Goal: Task Accomplishment & Management: Complete application form

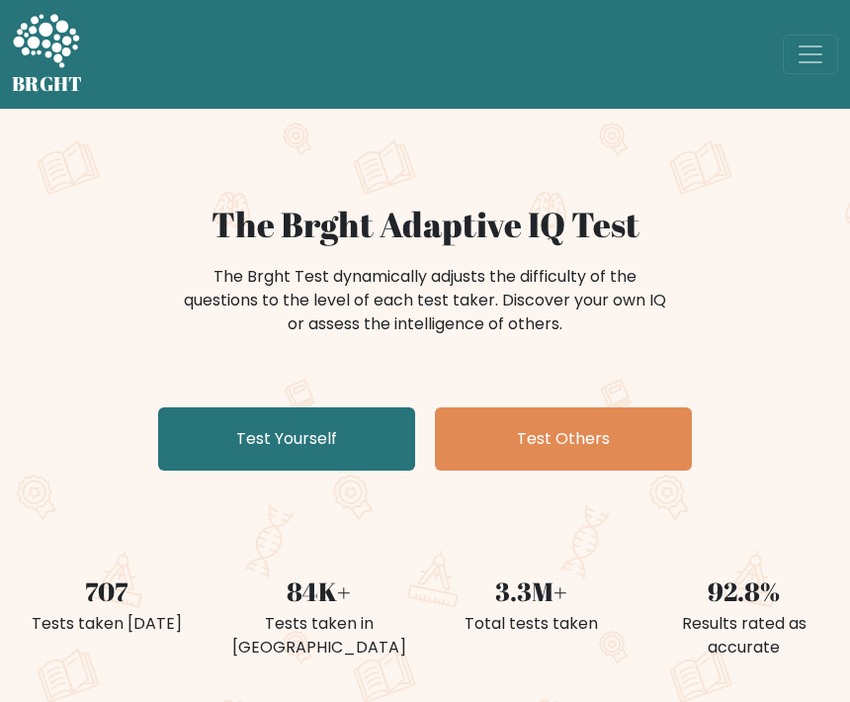
click at [353, 433] on link "Test Yourself" at bounding box center [286, 438] width 257 height 63
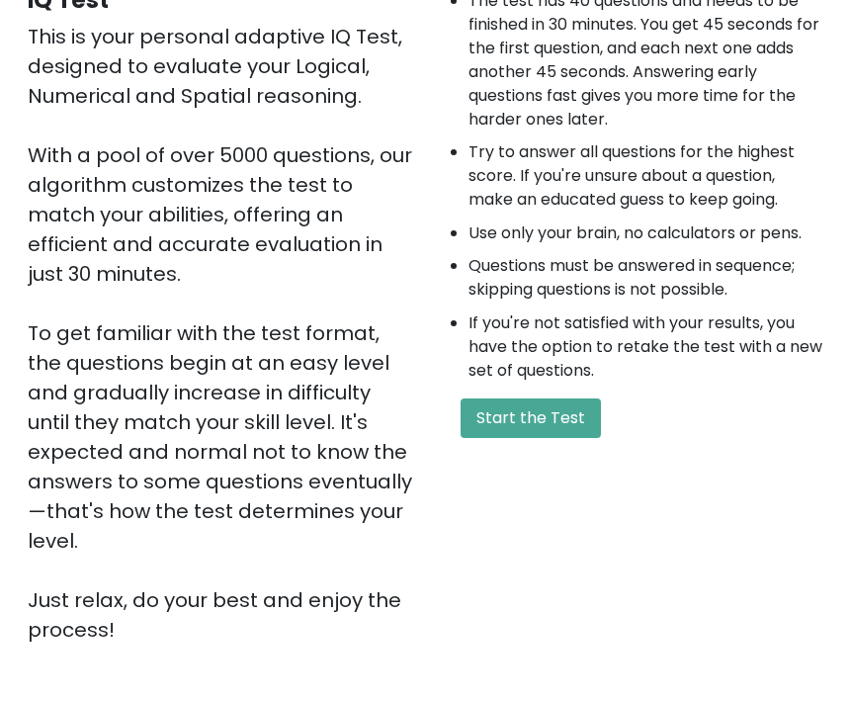
scroll to position [256, 0]
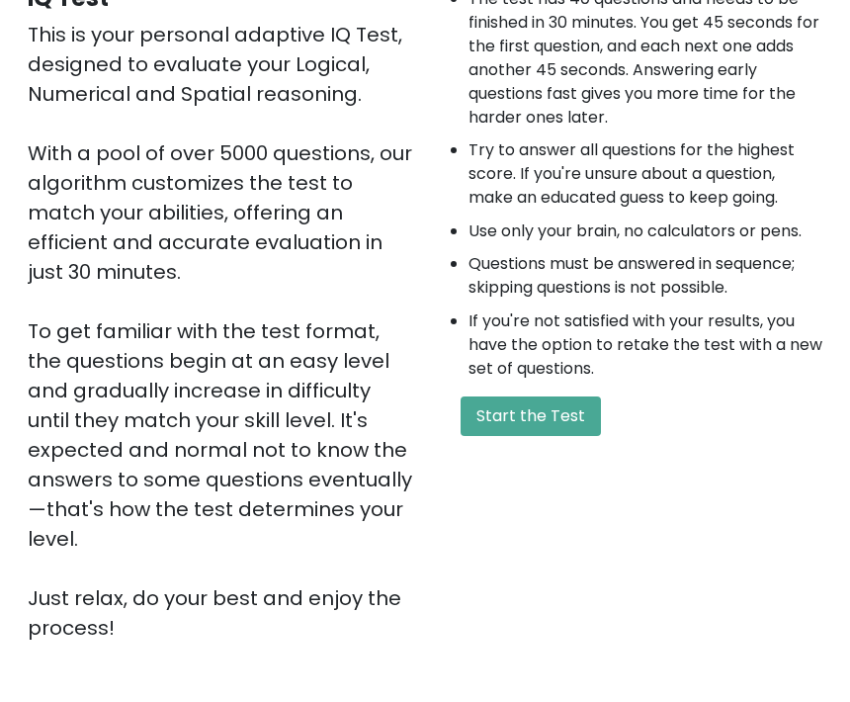
click at [546, 421] on button "Start the Test" at bounding box center [531, 416] width 140 height 40
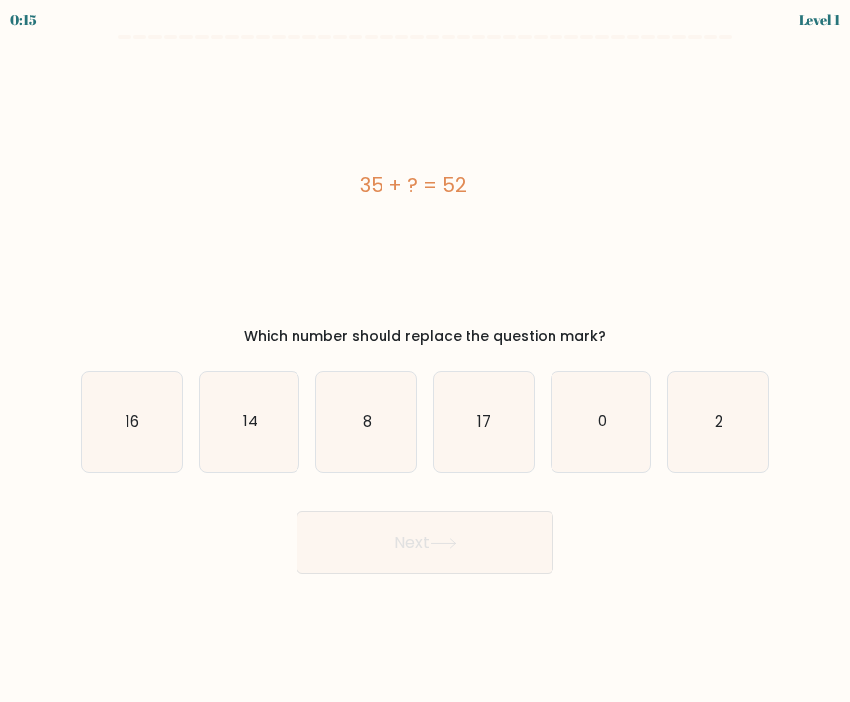
click at [469, 421] on icon "17" at bounding box center [484, 422] width 100 height 100
click at [426, 361] on input "d. 17" at bounding box center [425, 356] width 1 height 10
radio input "true"
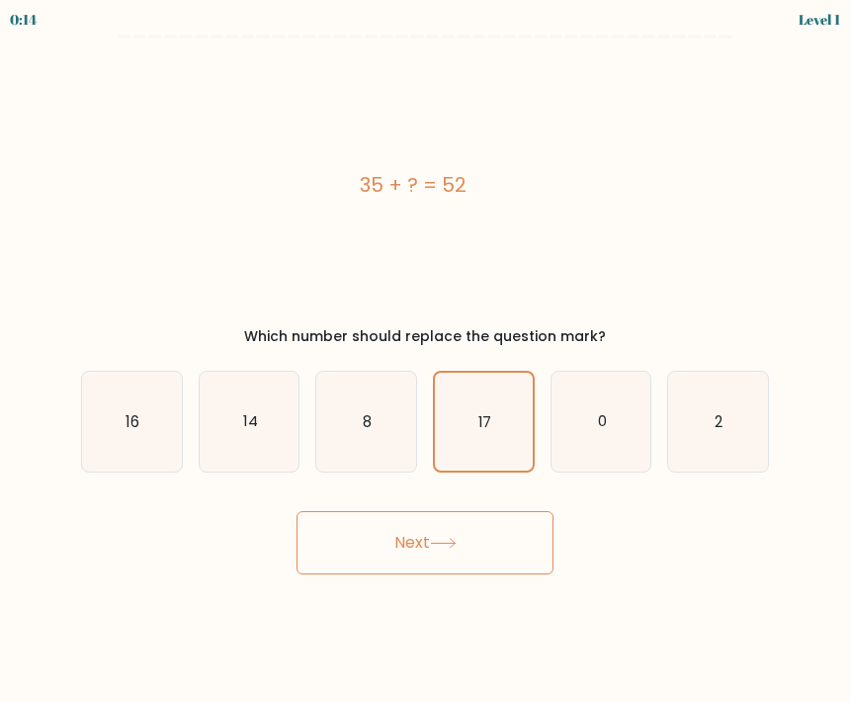
click at [352, 531] on button "Next" at bounding box center [425, 542] width 257 height 63
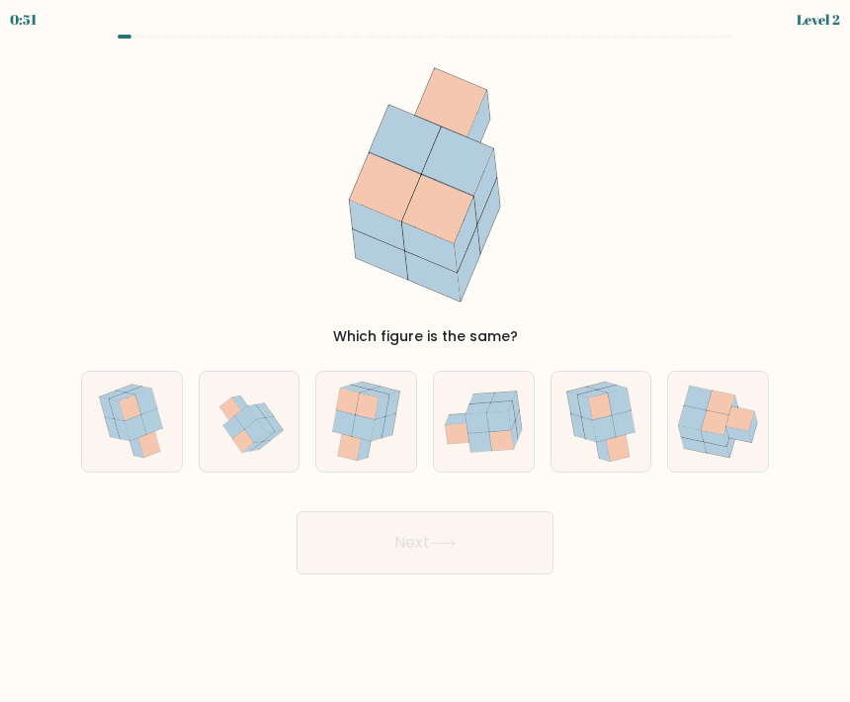
click at [359, 417] on icon at bounding box center [363, 428] width 23 height 27
click at [425, 361] on input "c." at bounding box center [425, 356] width 1 height 10
radio input "true"
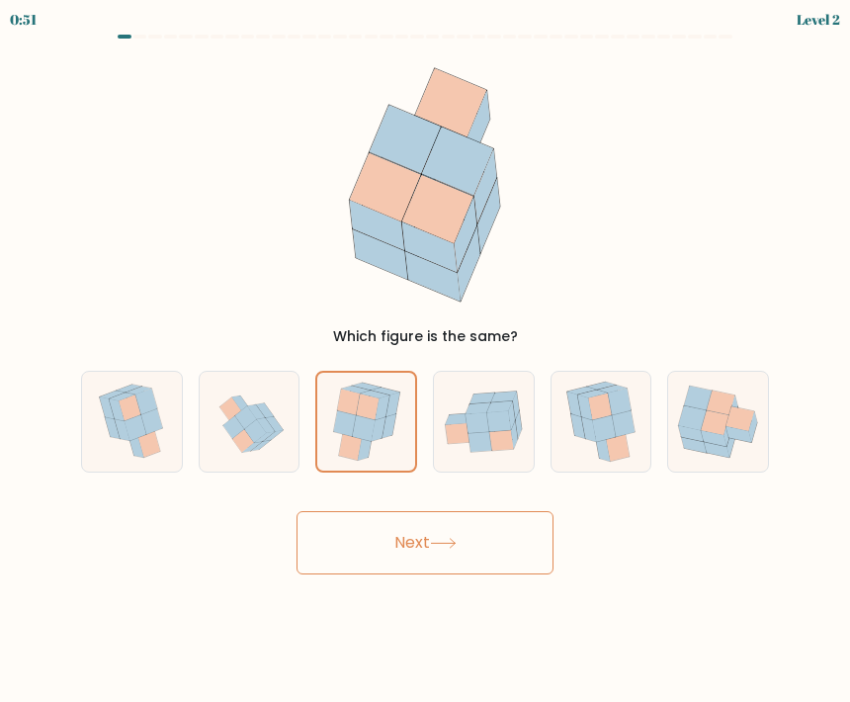
click at [352, 542] on button "Next" at bounding box center [425, 542] width 257 height 63
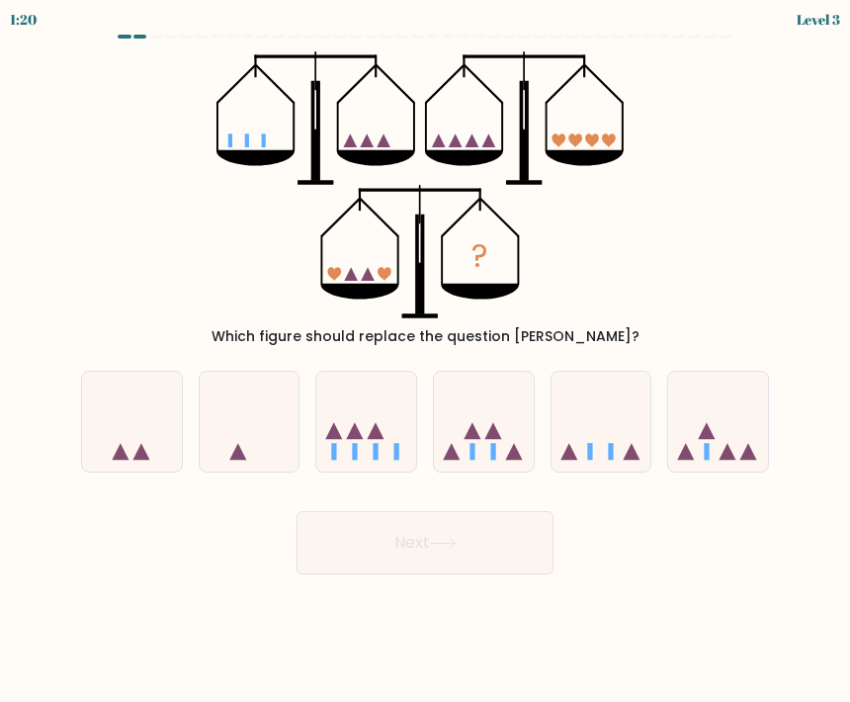
click at [591, 433] on icon at bounding box center [602, 422] width 100 height 82
click at [426, 361] on input "e." at bounding box center [425, 356] width 1 height 10
radio input "true"
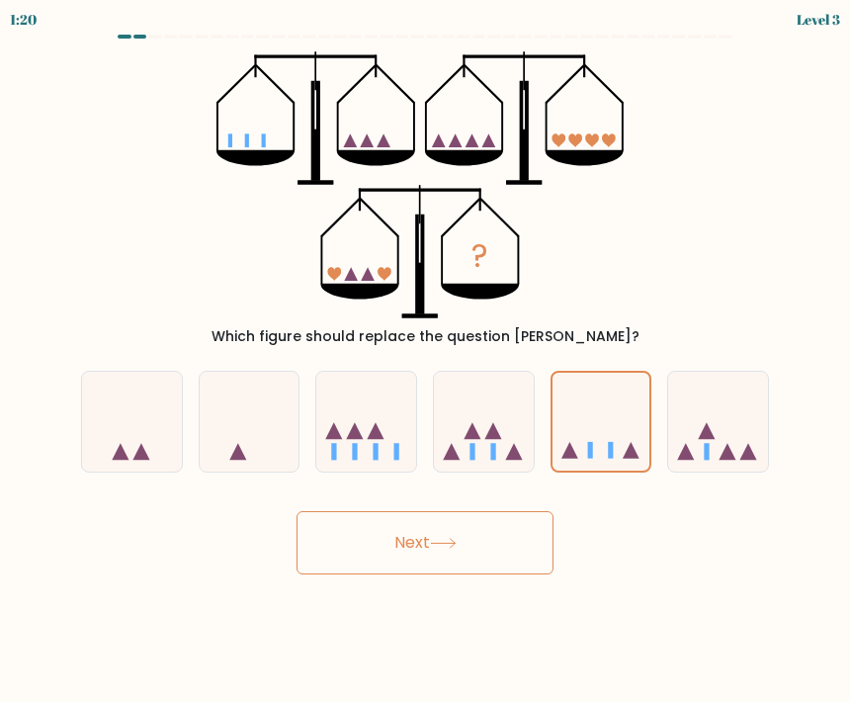
click at [396, 570] on button "Next" at bounding box center [425, 542] width 257 height 63
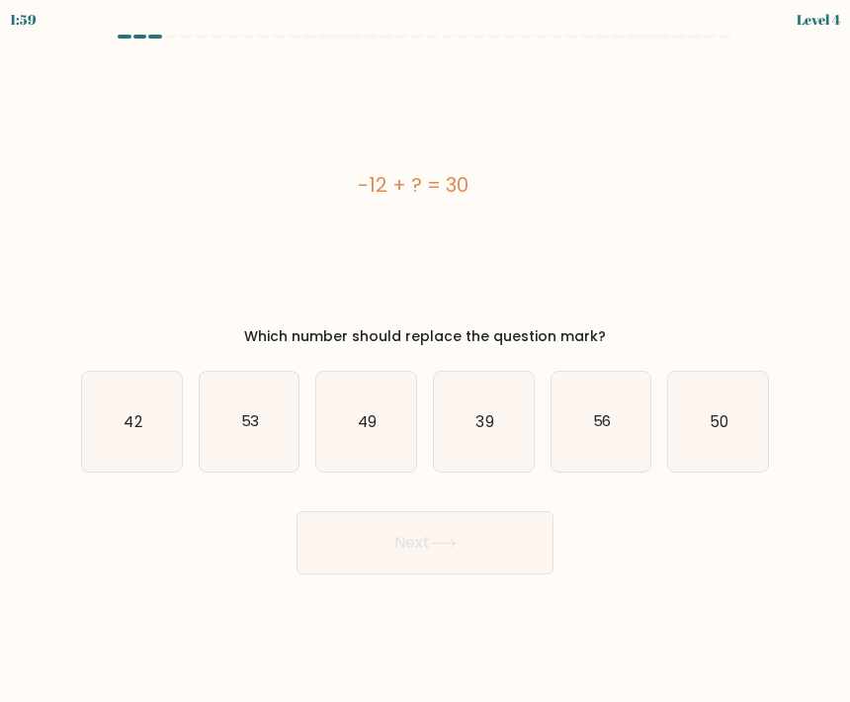
click at [133, 435] on icon "42" at bounding box center [132, 422] width 100 height 100
click at [425, 361] on input "a. 42" at bounding box center [425, 356] width 1 height 10
radio input "true"
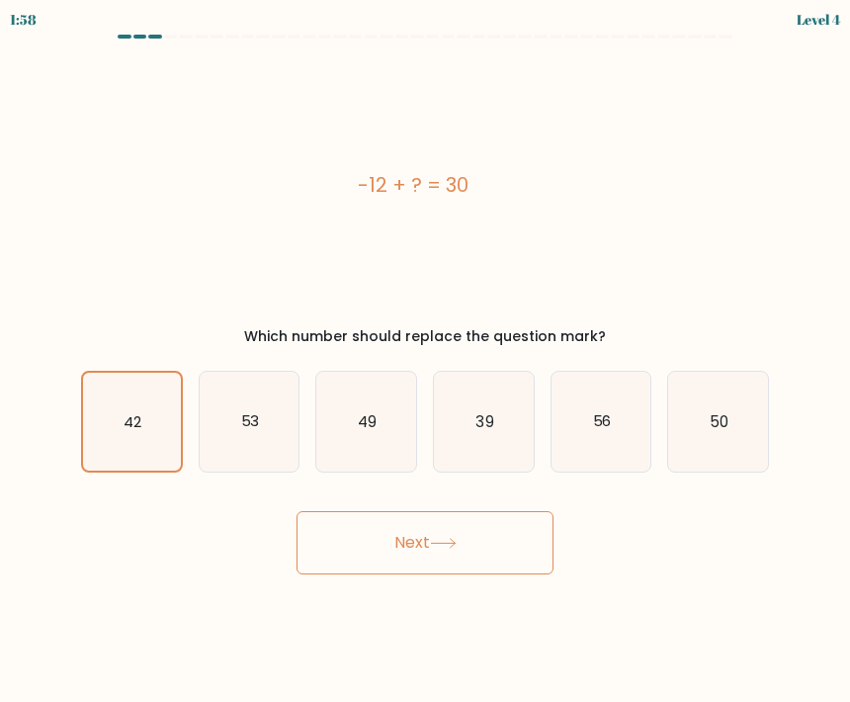
click at [320, 541] on button "Next" at bounding box center [425, 542] width 257 height 63
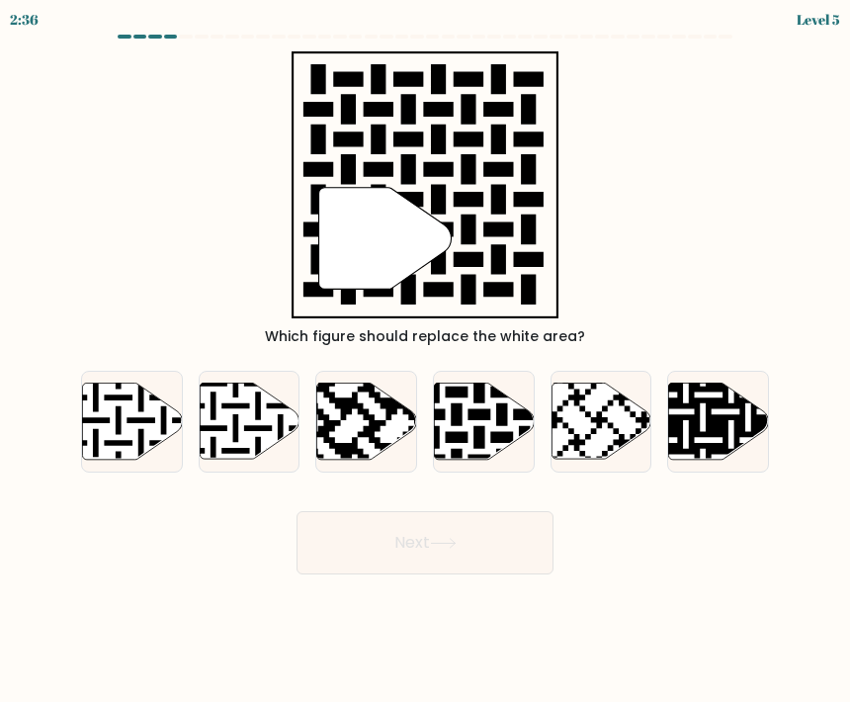
click at [481, 416] on icon at bounding box center [513, 381] width 181 height 181
click at [426, 361] on input "d." at bounding box center [425, 356] width 1 height 10
radio input "true"
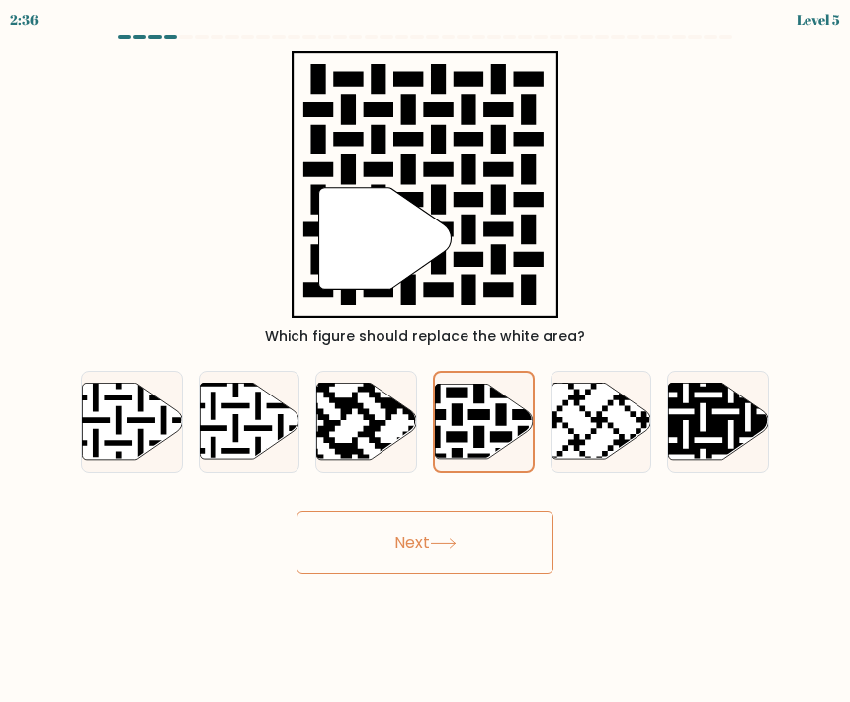
click at [340, 548] on button "Next" at bounding box center [425, 542] width 257 height 63
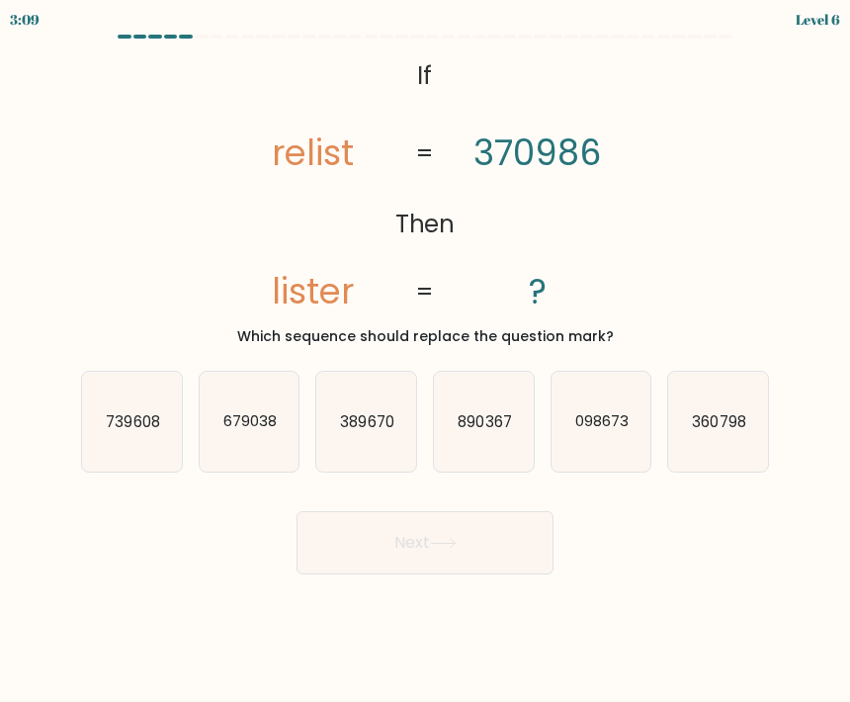
click at [584, 453] on icon "098673" at bounding box center [602, 422] width 100 height 100
click at [426, 361] on input "e. 098673" at bounding box center [425, 356] width 1 height 10
radio input "true"
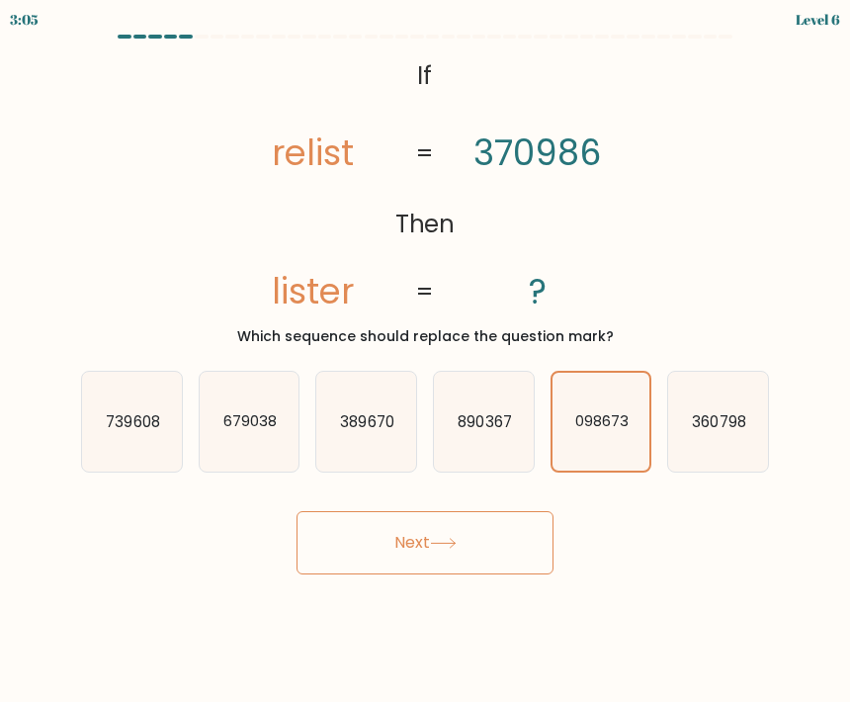
click at [346, 562] on button "Next" at bounding box center [425, 542] width 257 height 63
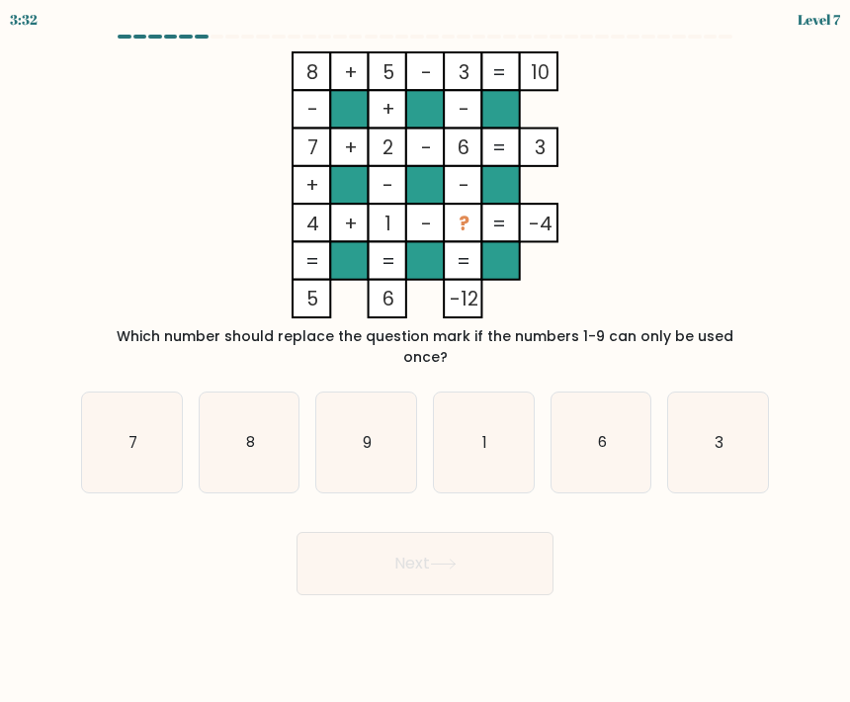
click at [330, 403] on icon "9" at bounding box center [366, 443] width 100 height 100
click at [425, 361] on input "c. 9" at bounding box center [425, 356] width 1 height 10
radio input "true"
click at [383, 535] on button "Next" at bounding box center [425, 563] width 257 height 63
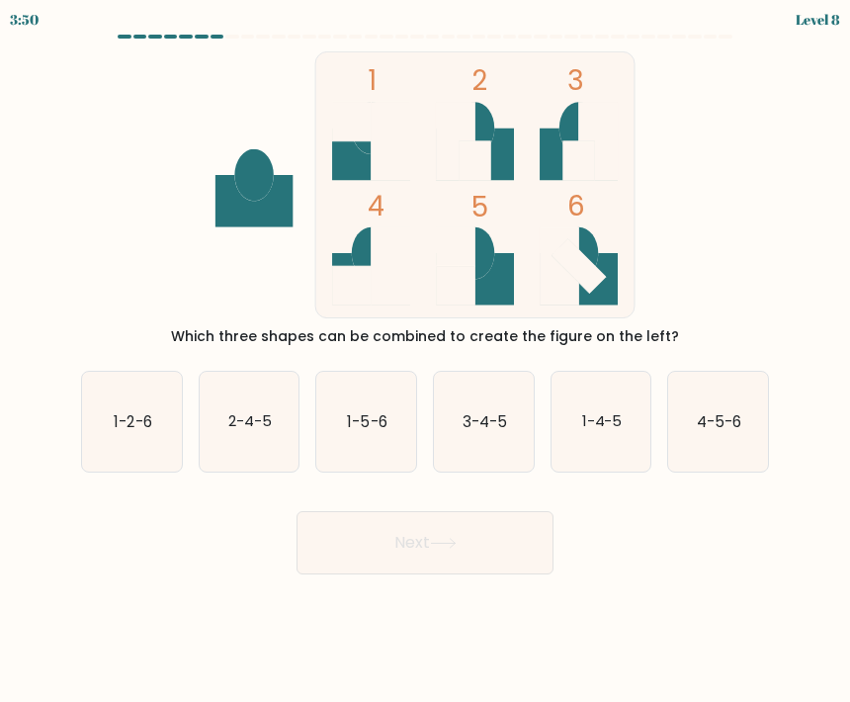
click at [585, 438] on icon "1-4-5" at bounding box center [602, 422] width 100 height 100
click at [426, 361] on input "e. 1-4-5" at bounding box center [425, 356] width 1 height 10
radio input "true"
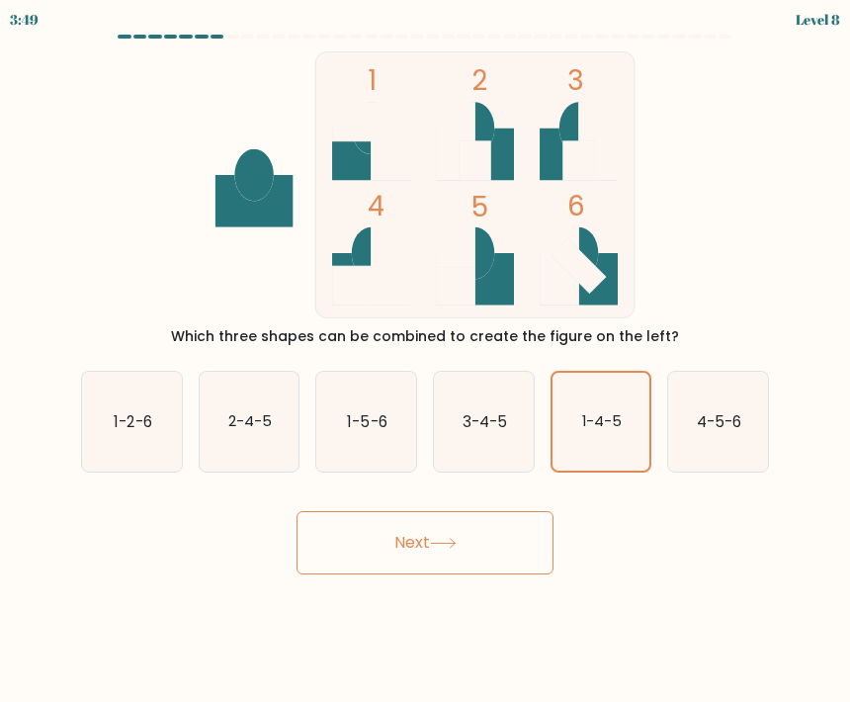
click at [398, 533] on button "Next" at bounding box center [425, 542] width 257 height 63
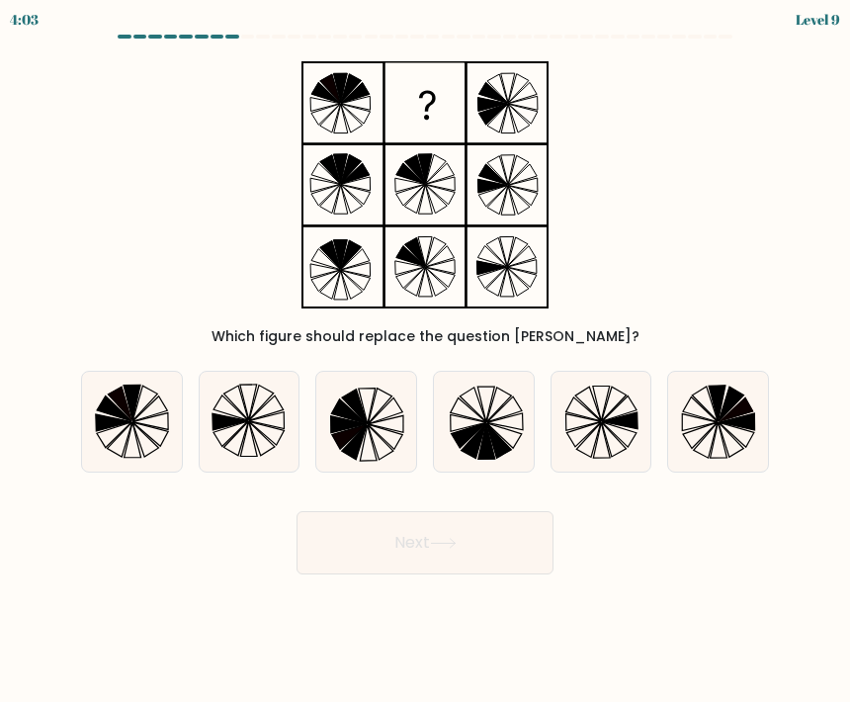
click at [118, 440] on icon at bounding box center [132, 422] width 100 height 100
click at [425, 361] on input "a." at bounding box center [425, 356] width 1 height 10
radio input "true"
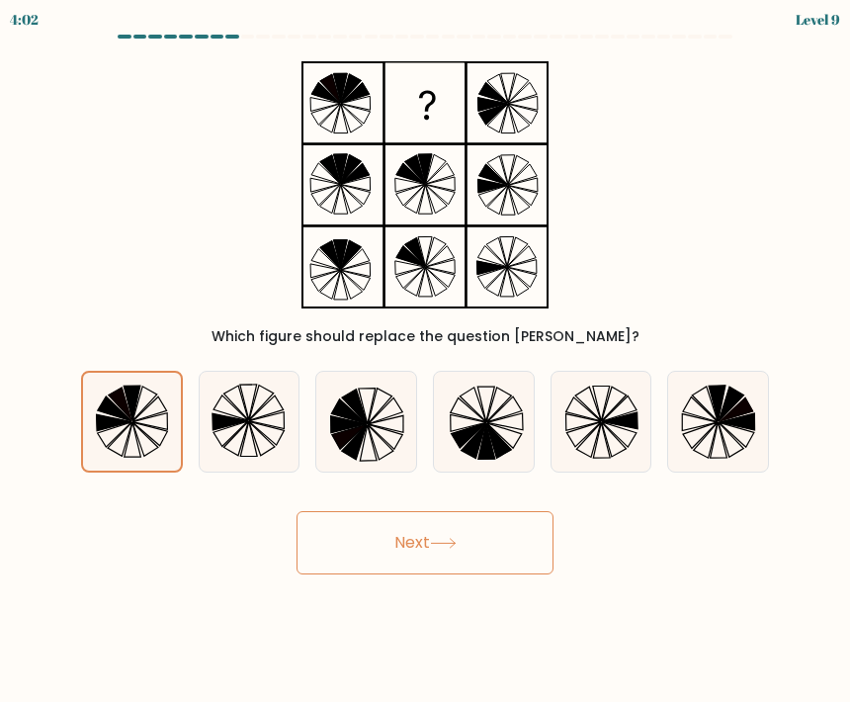
click at [352, 537] on button "Next" at bounding box center [425, 542] width 257 height 63
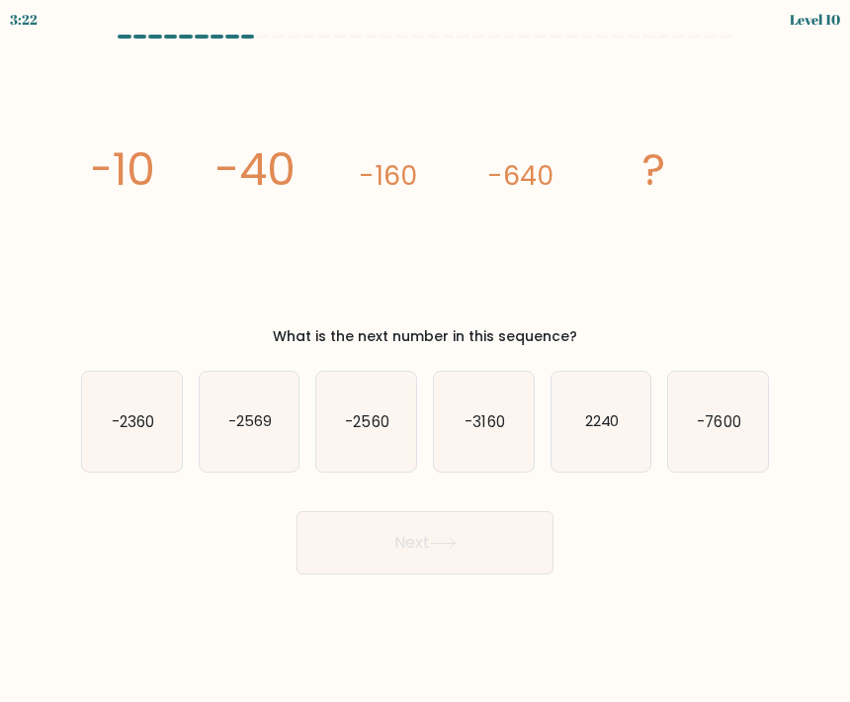
click at [338, 470] on icon "-2560" at bounding box center [366, 422] width 100 height 100
click at [425, 361] on input "c. -2560" at bounding box center [425, 356] width 1 height 10
radio input "true"
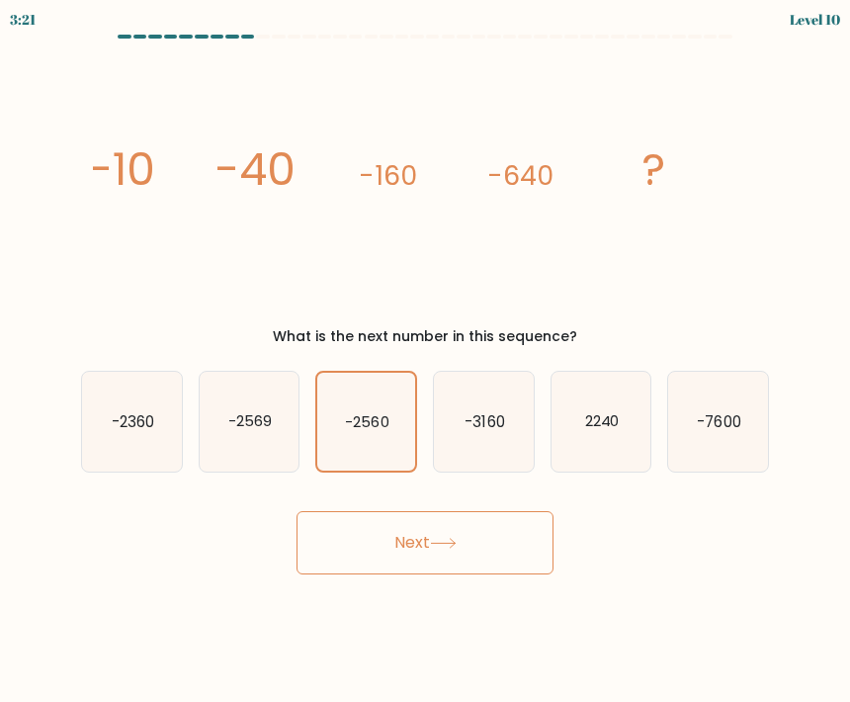
click at [341, 524] on button "Next" at bounding box center [425, 542] width 257 height 63
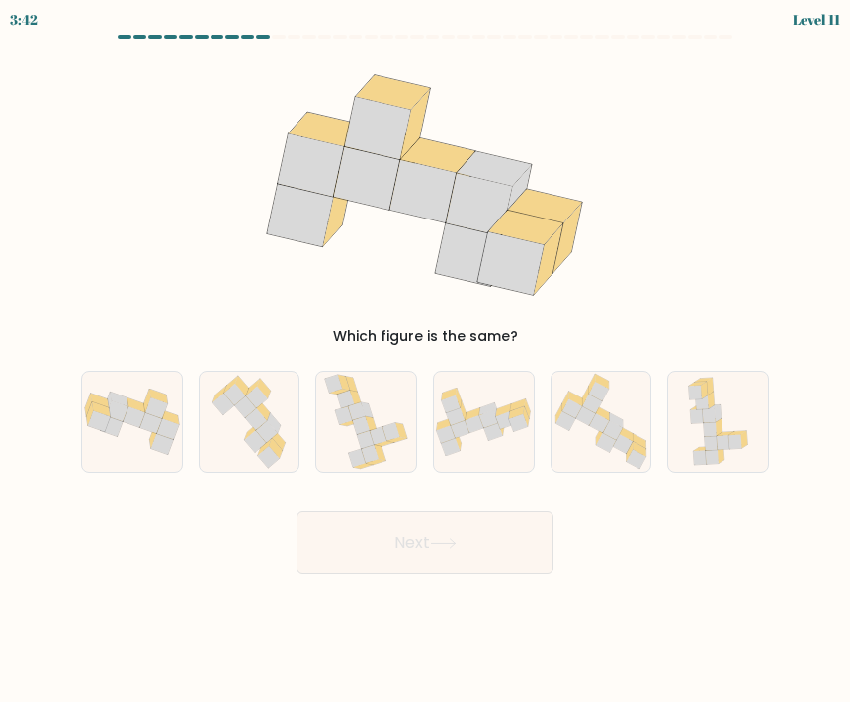
click at [150, 412] on icon at bounding box center [156, 407] width 22 height 21
click at [425, 361] on input "a." at bounding box center [425, 356] width 1 height 10
radio input "true"
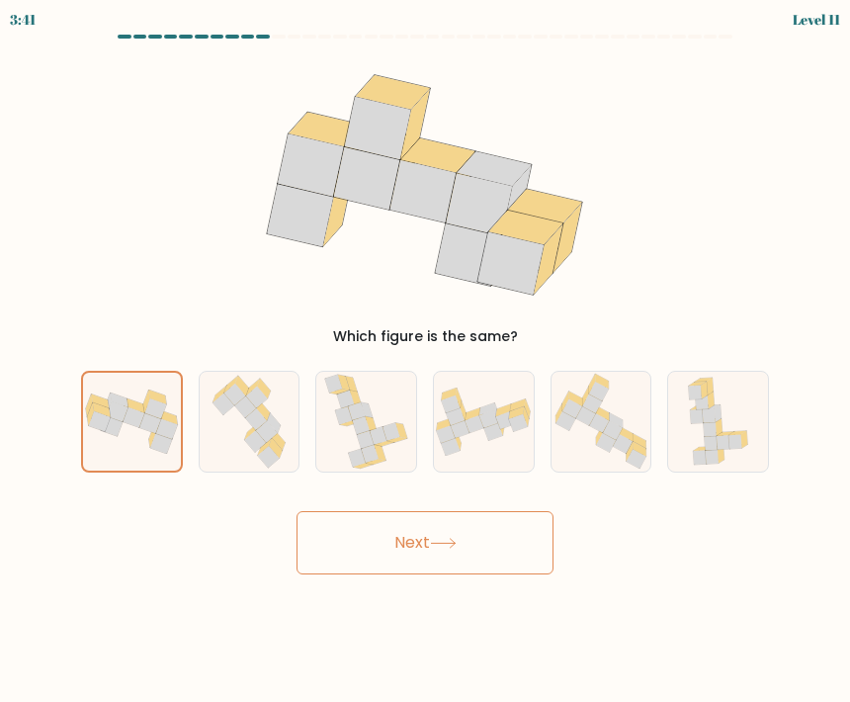
click at [338, 552] on button "Next" at bounding box center [425, 542] width 257 height 63
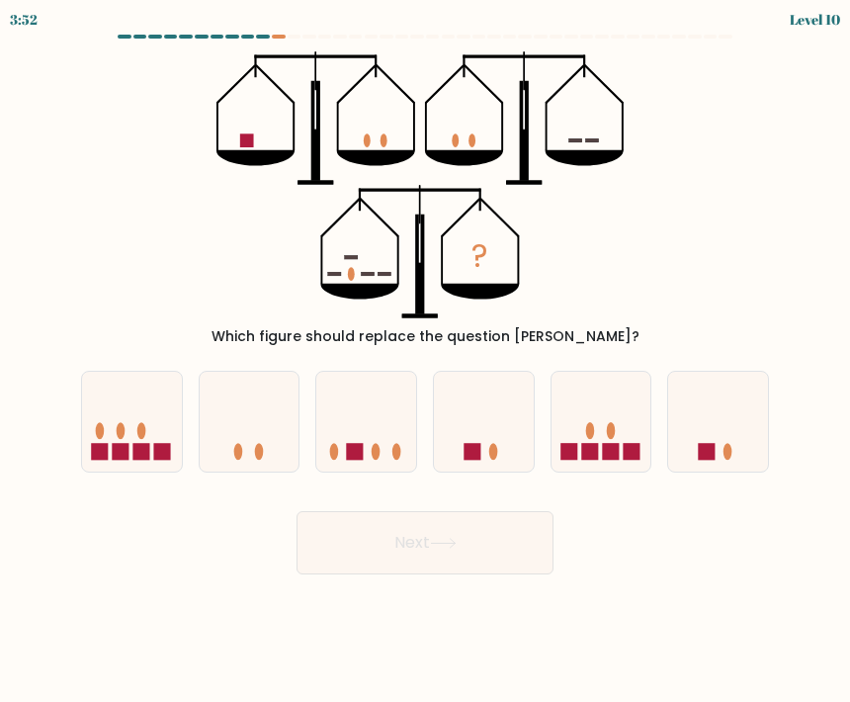
click at [355, 457] on rect at bounding box center [355, 451] width 17 height 17
click at [425, 361] on input "c." at bounding box center [425, 356] width 1 height 10
radio input "true"
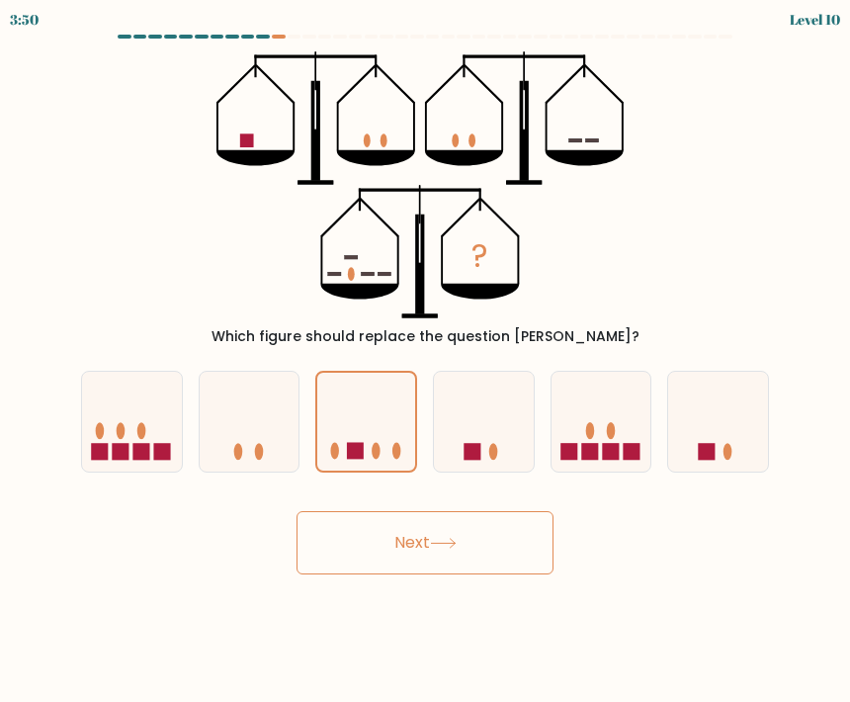
click at [334, 541] on button "Next" at bounding box center [425, 542] width 257 height 63
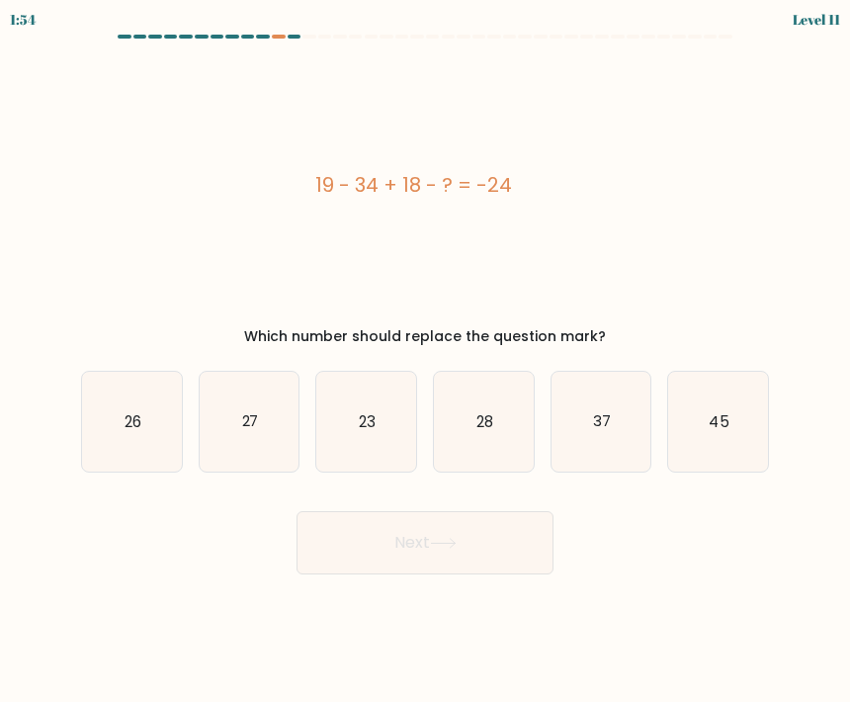
click at [351, 472] on div "23" at bounding box center [366, 422] width 102 height 102
click at [425, 361] on input "c. 23" at bounding box center [425, 356] width 1 height 10
radio input "true"
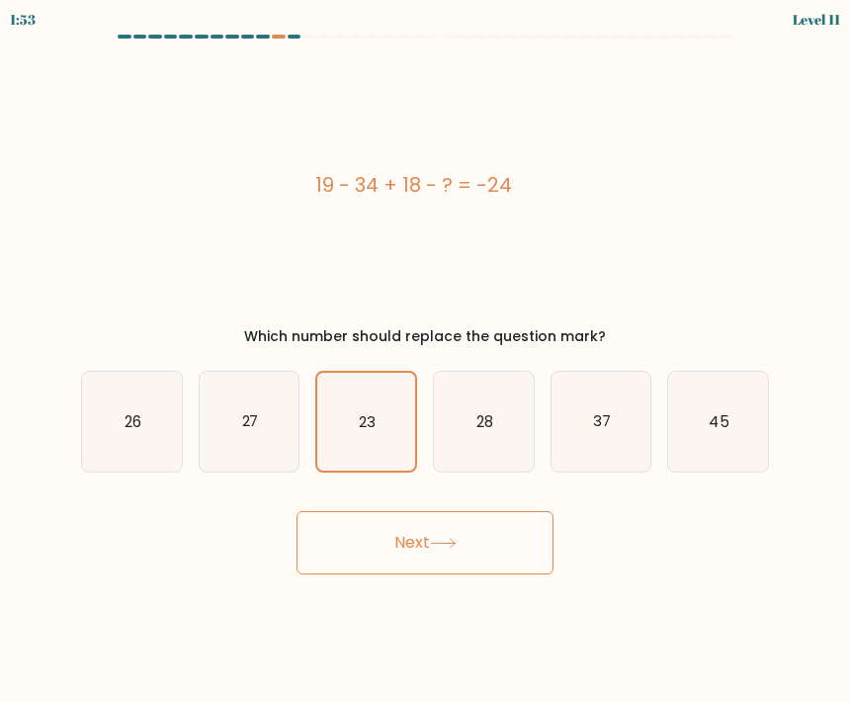
click at [363, 549] on button "Next" at bounding box center [425, 542] width 257 height 63
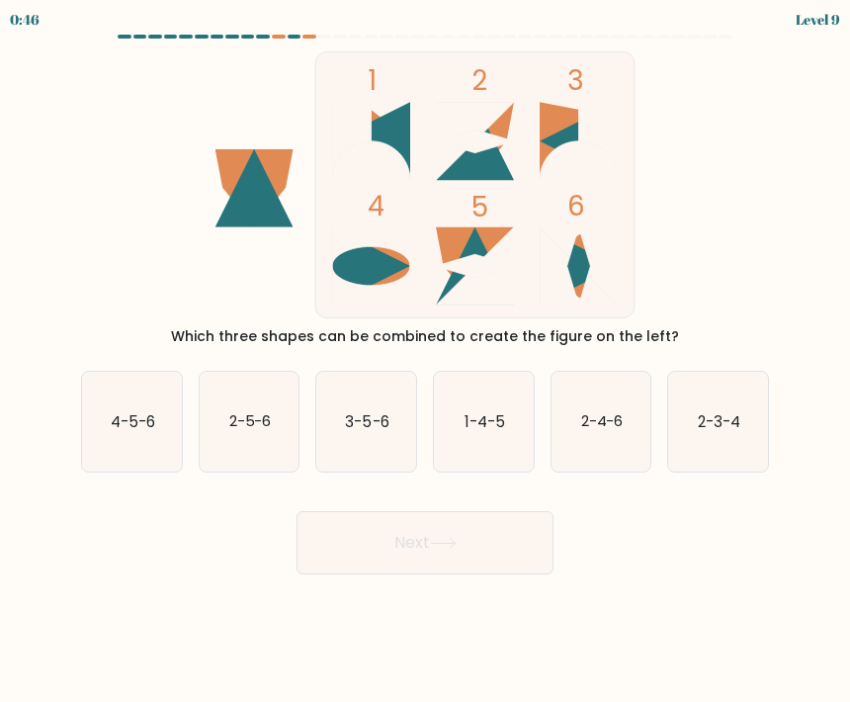
click at [732, 405] on icon "2-3-4" at bounding box center [718, 422] width 100 height 100
click at [426, 361] on input "f. 2-3-4" at bounding box center [425, 356] width 1 height 10
radio input "true"
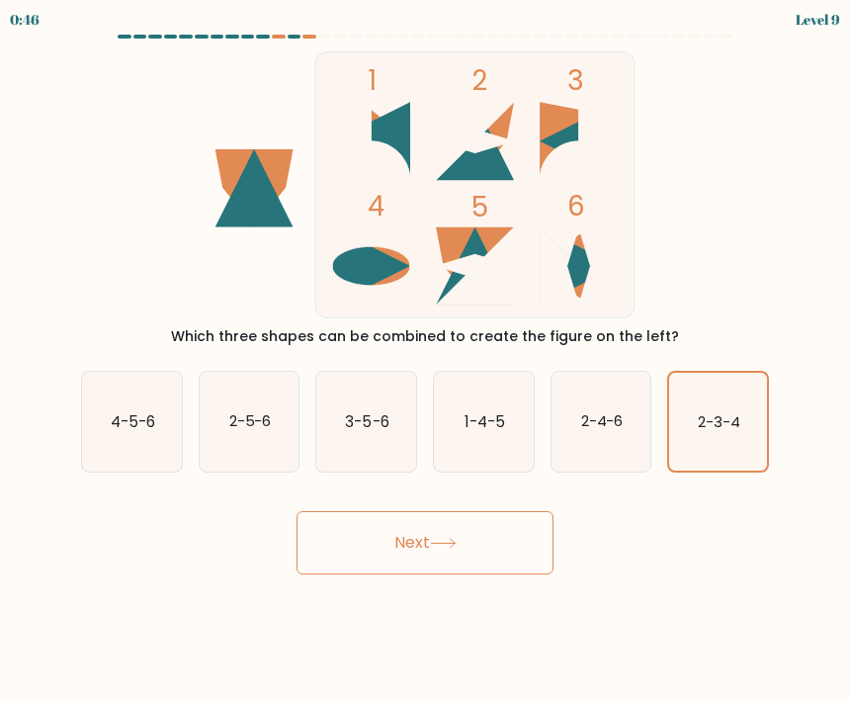
click at [493, 548] on button "Next" at bounding box center [425, 542] width 257 height 63
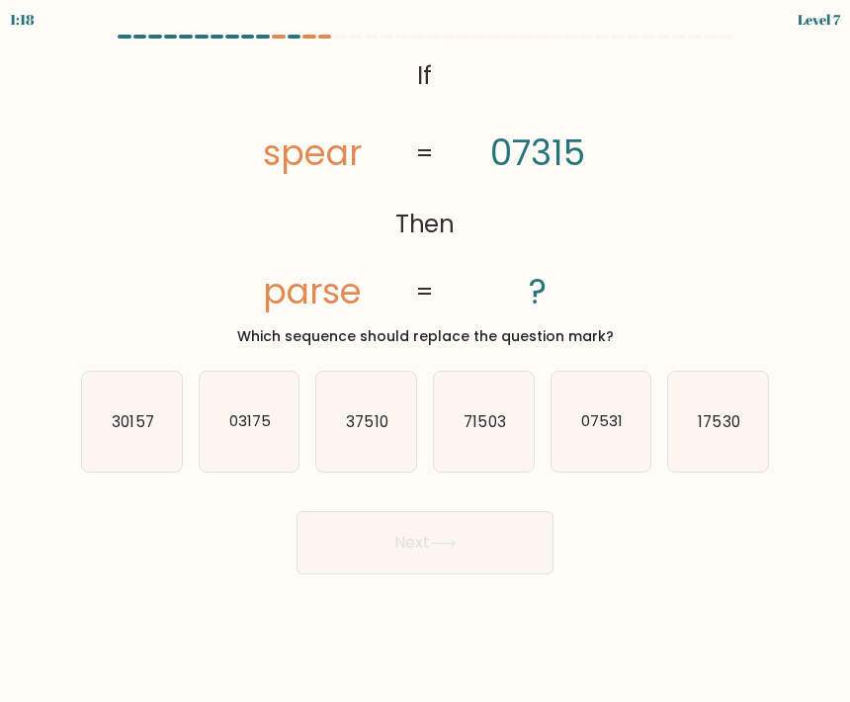
click at [472, 414] on text "71503" at bounding box center [485, 420] width 42 height 21
click at [426, 361] on input "d. 71503" at bounding box center [425, 356] width 1 height 10
radio input "true"
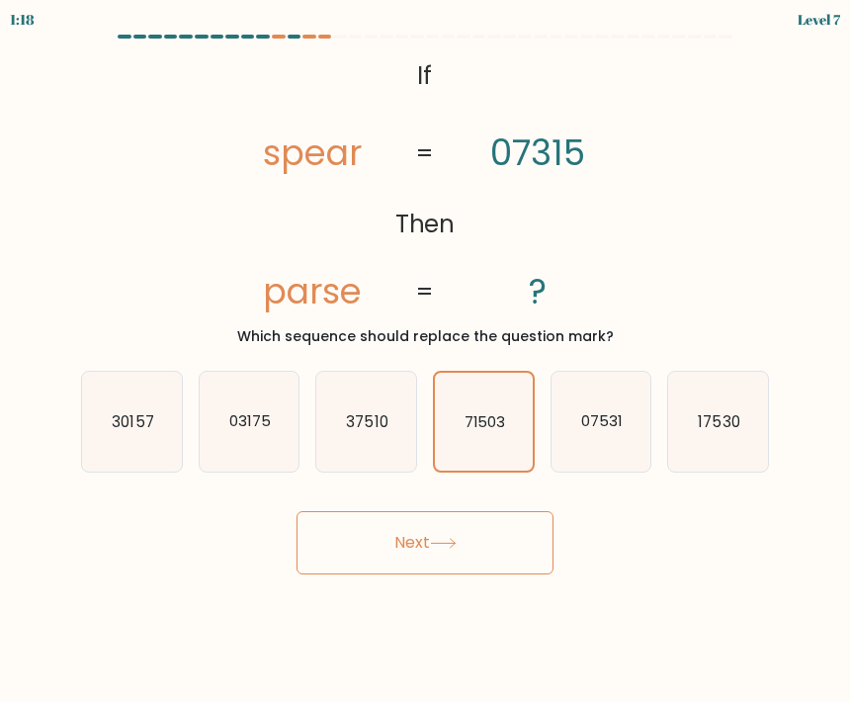
click at [471, 542] on button "Next" at bounding box center [425, 542] width 257 height 63
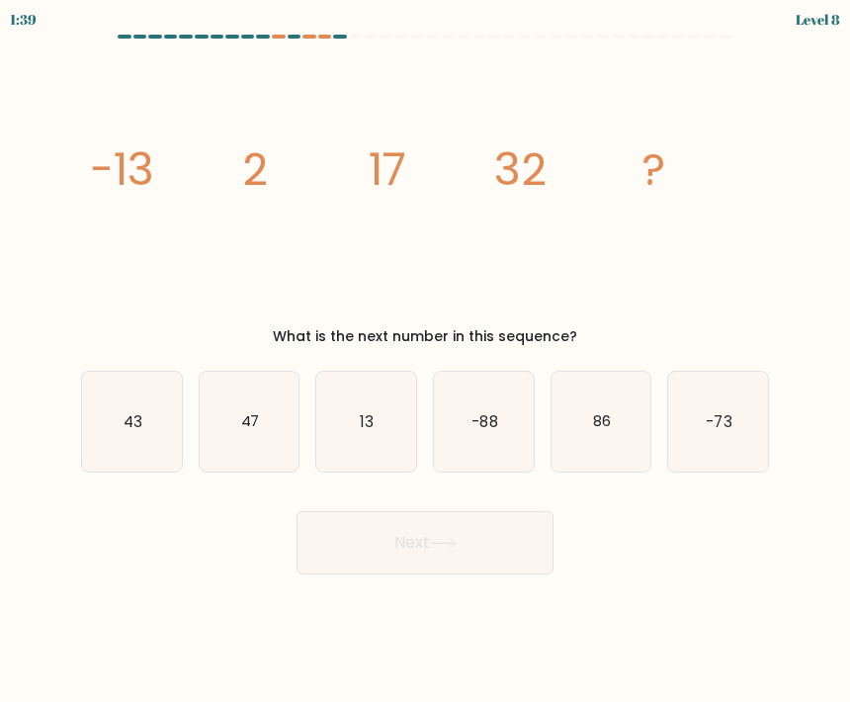
click at [208, 442] on icon "47" at bounding box center [250, 422] width 100 height 100
click at [425, 361] on input "b. 47" at bounding box center [425, 356] width 1 height 10
radio input "true"
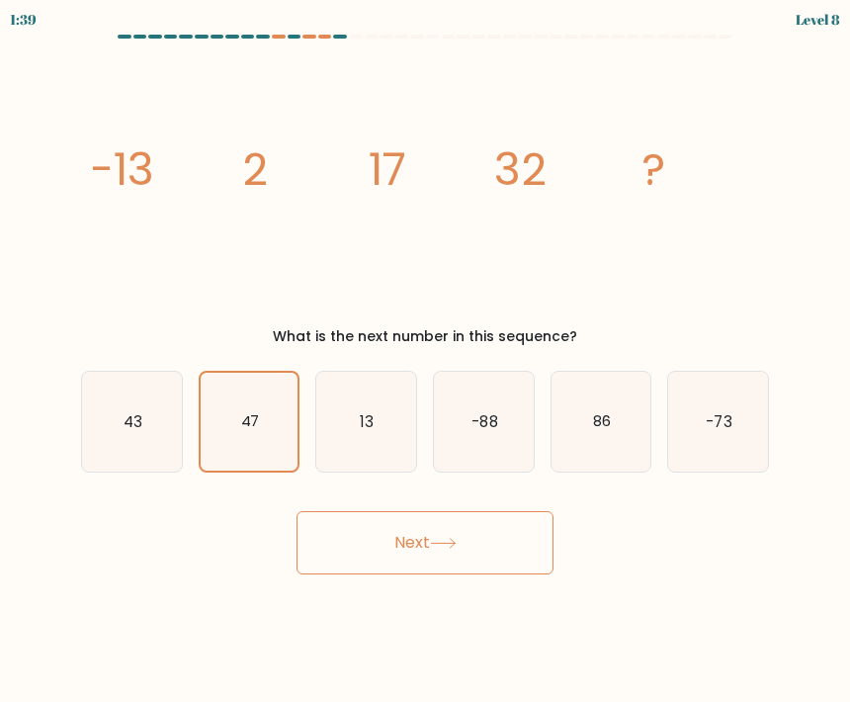
click at [390, 558] on button "Next" at bounding box center [425, 542] width 257 height 63
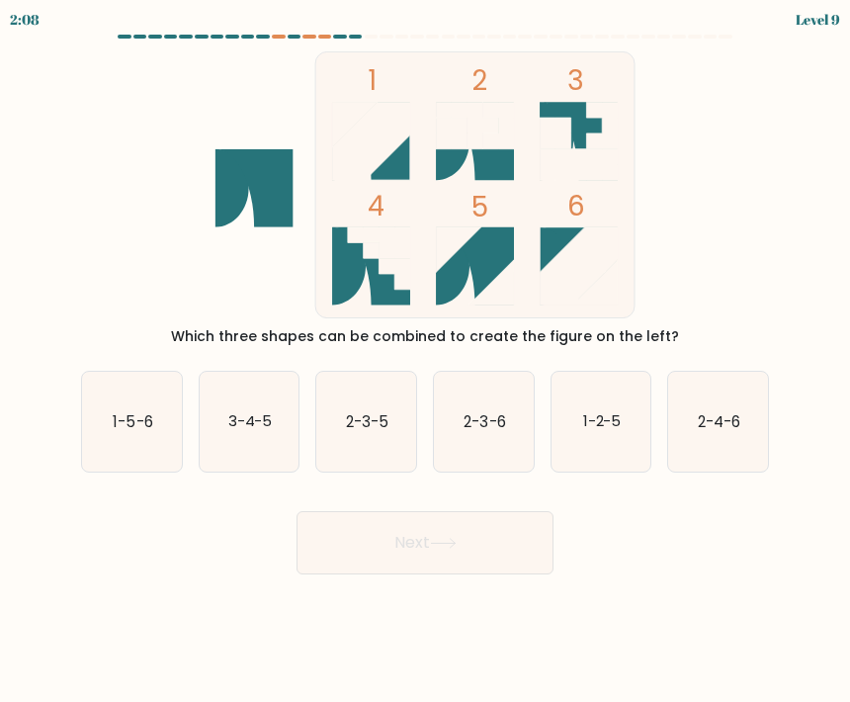
click at [114, 411] on text "1-5-6" at bounding box center [133, 420] width 40 height 21
click at [425, 361] on input "a. 1-5-6" at bounding box center [425, 356] width 1 height 10
radio input "true"
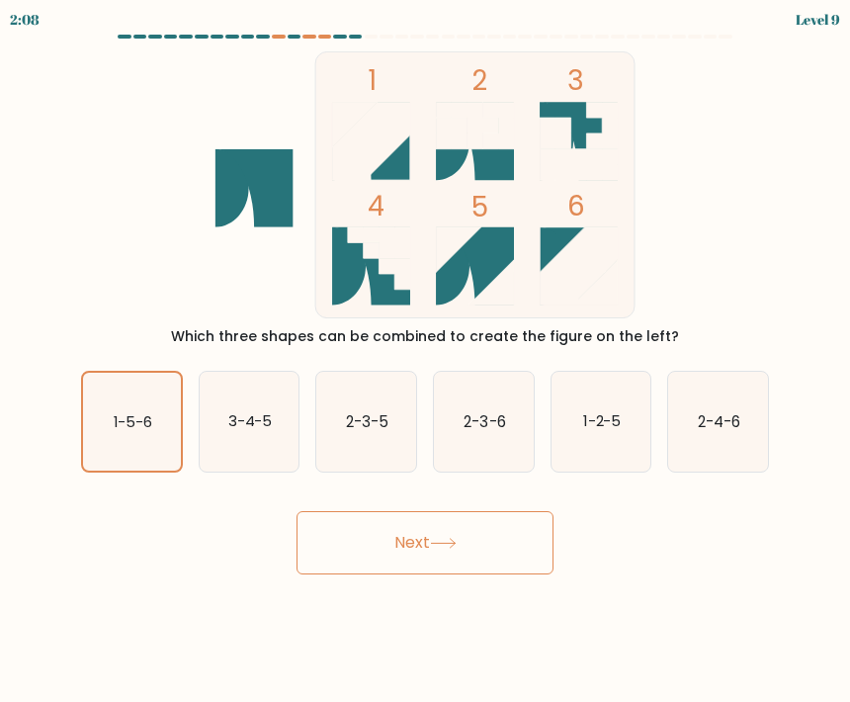
click at [322, 550] on button "Next" at bounding box center [425, 542] width 257 height 63
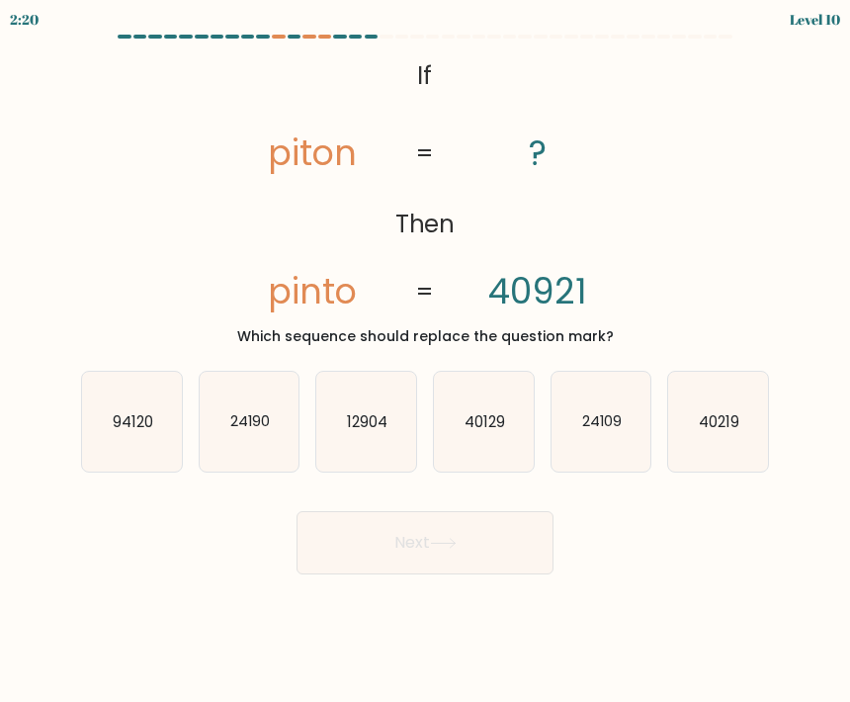
click at [750, 388] on icon "40219" at bounding box center [718, 422] width 100 height 100
click at [426, 361] on input "f. 40219" at bounding box center [425, 356] width 1 height 10
radio input "true"
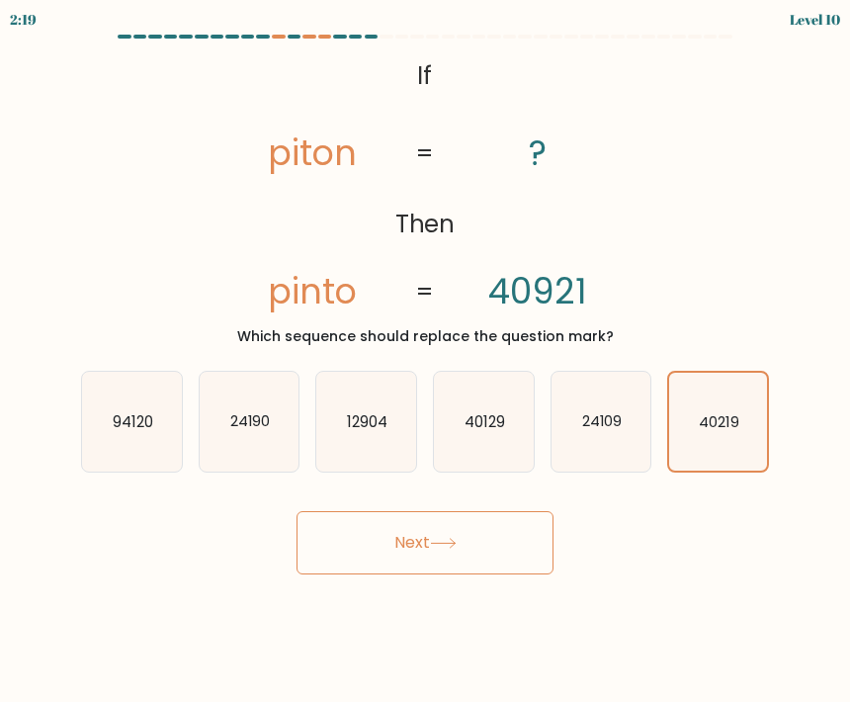
click at [506, 527] on button "Next" at bounding box center [425, 542] width 257 height 63
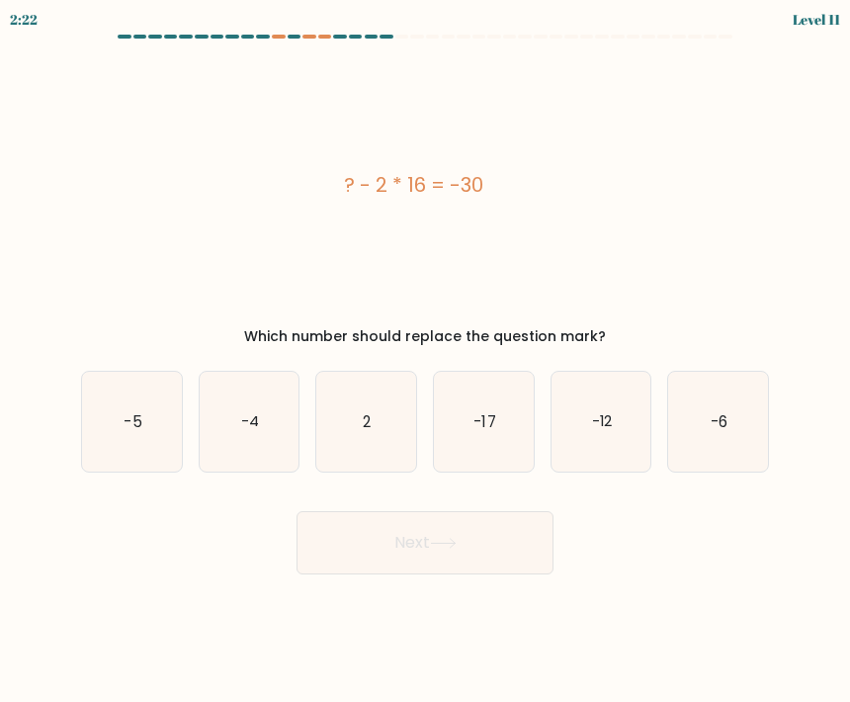
click at [398, 414] on icon "2" at bounding box center [366, 422] width 100 height 100
click at [425, 361] on input "c. 2" at bounding box center [425, 356] width 1 height 10
radio input "true"
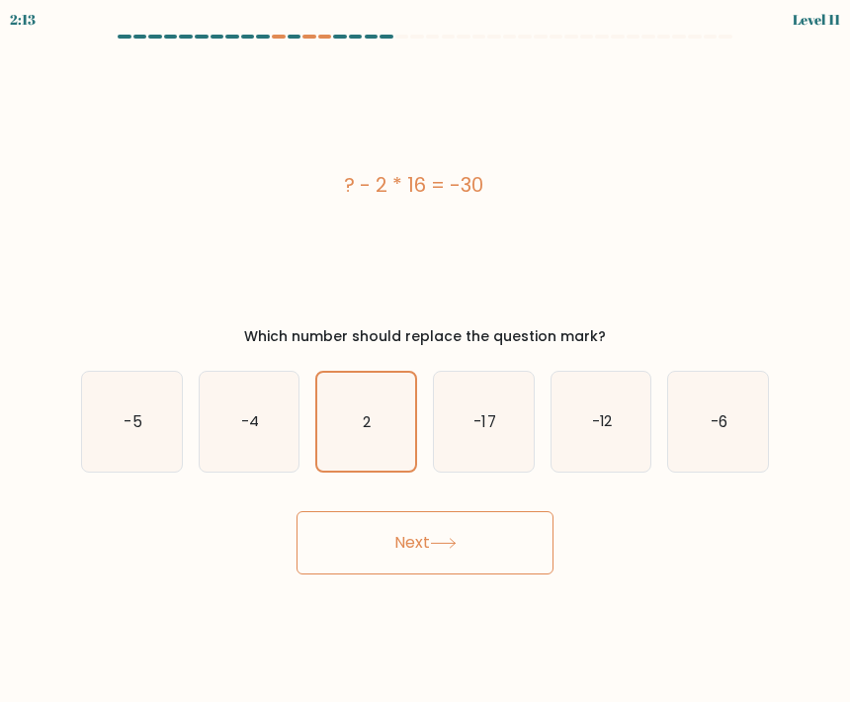
click at [478, 542] on button "Next" at bounding box center [425, 542] width 257 height 63
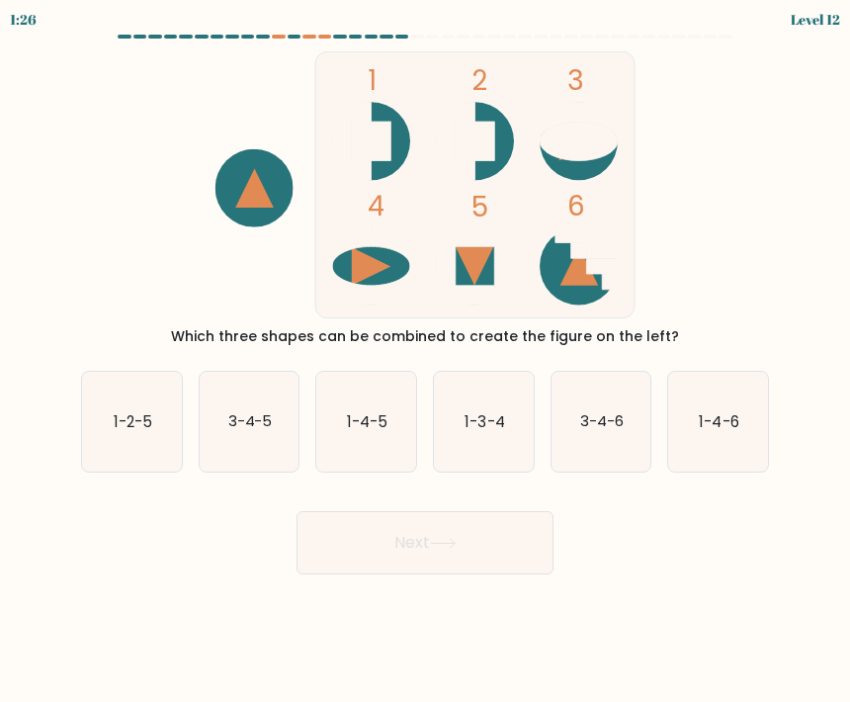
click at [696, 419] on icon "1-4-6" at bounding box center [718, 422] width 100 height 100
click at [426, 361] on input "f. 1-4-6" at bounding box center [425, 356] width 1 height 10
radio input "true"
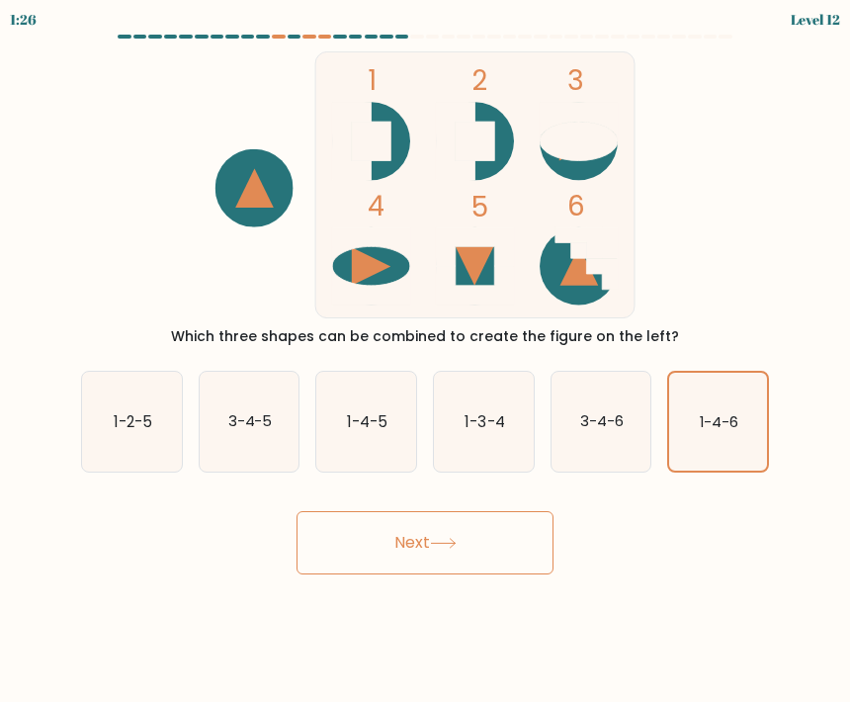
click at [375, 547] on button "Next" at bounding box center [425, 542] width 257 height 63
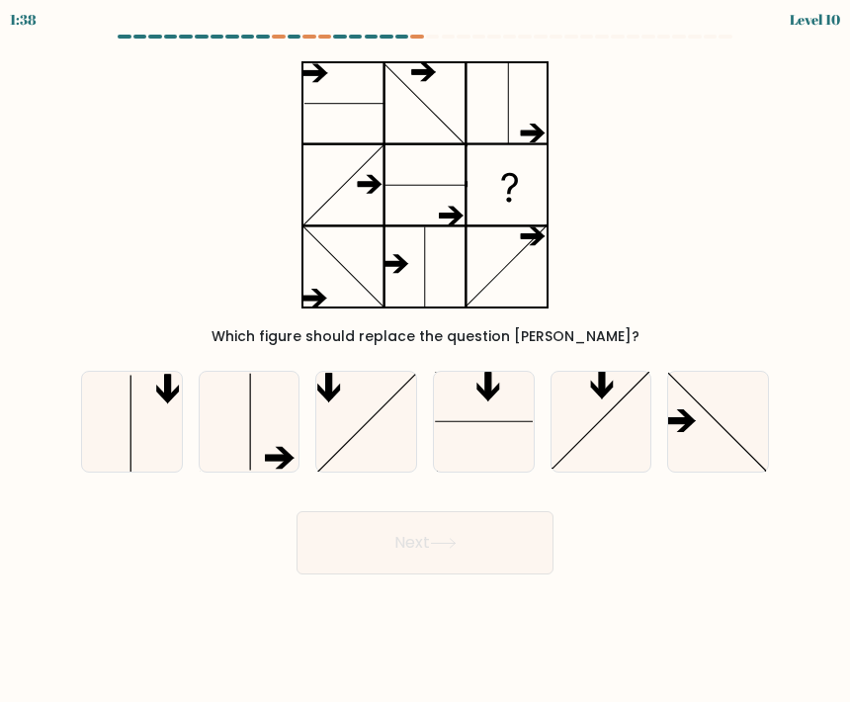
click at [741, 432] on icon at bounding box center [718, 422] width 100 height 100
click at [426, 361] on input "f." at bounding box center [425, 356] width 1 height 10
radio input "true"
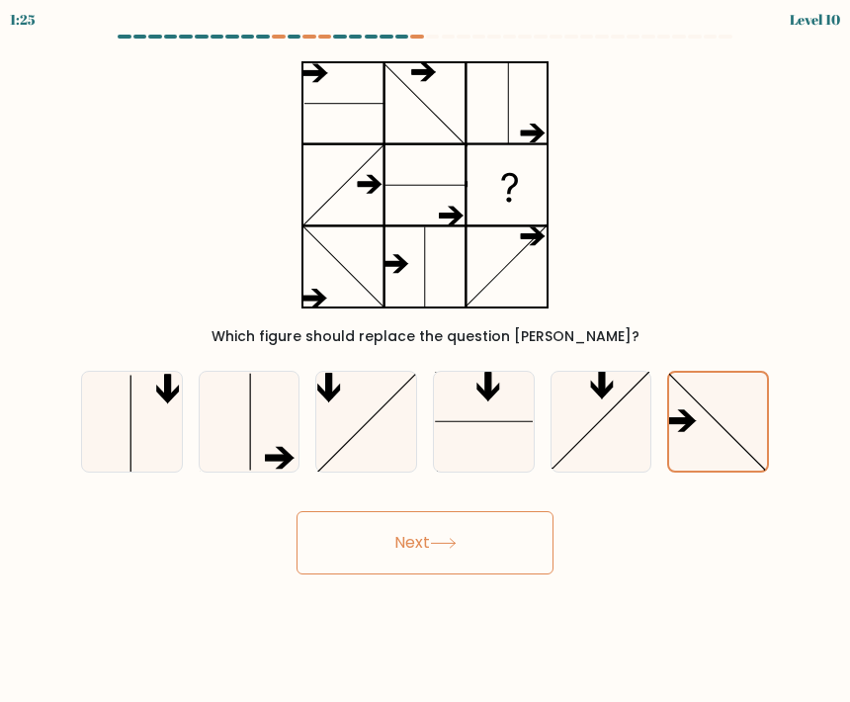
click at [501, 558] on button "Next" at bounding box center [425, 542] width 257 height 63
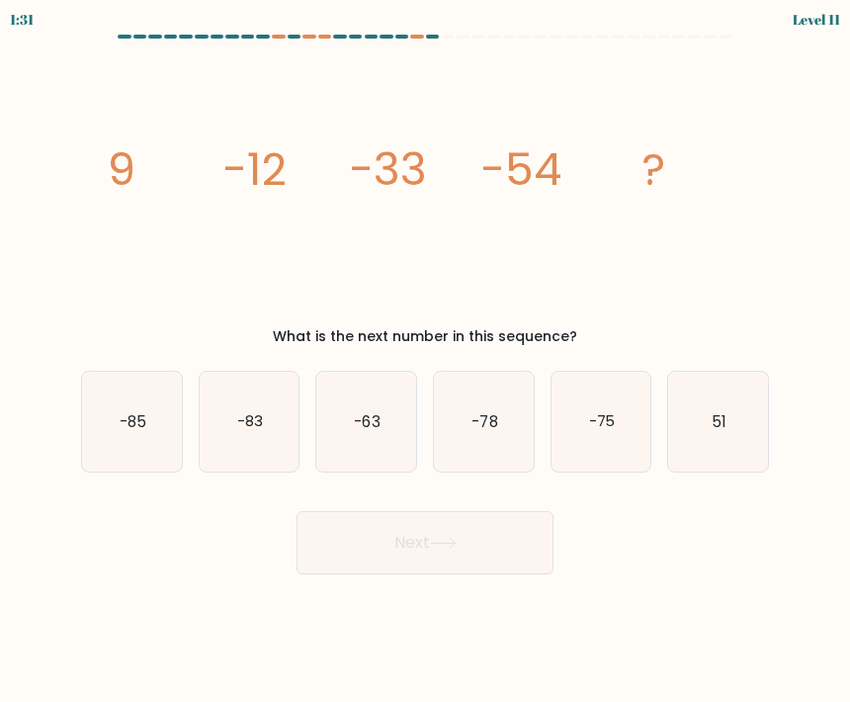
click at [616, 414] on icon "-75" at bounding box center [602, 422] width 100 height 100
click at [426, 361] on input "e. -75" at bounding box center [425, 356] width 1 height 10
radio input "true"
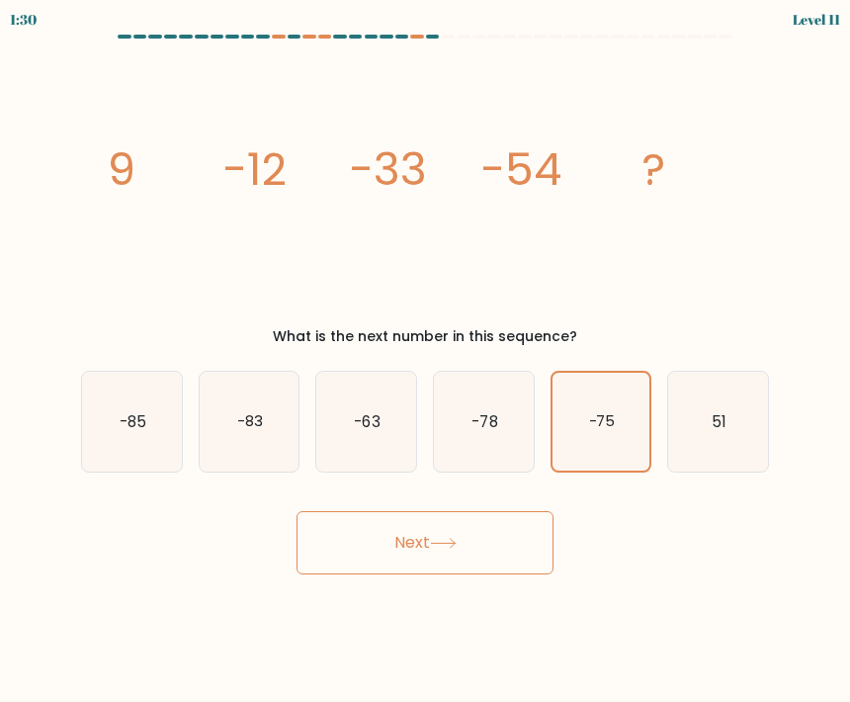
click at [492, 543] on button "Next" at bounding box center [425, 542] width 257 height 63
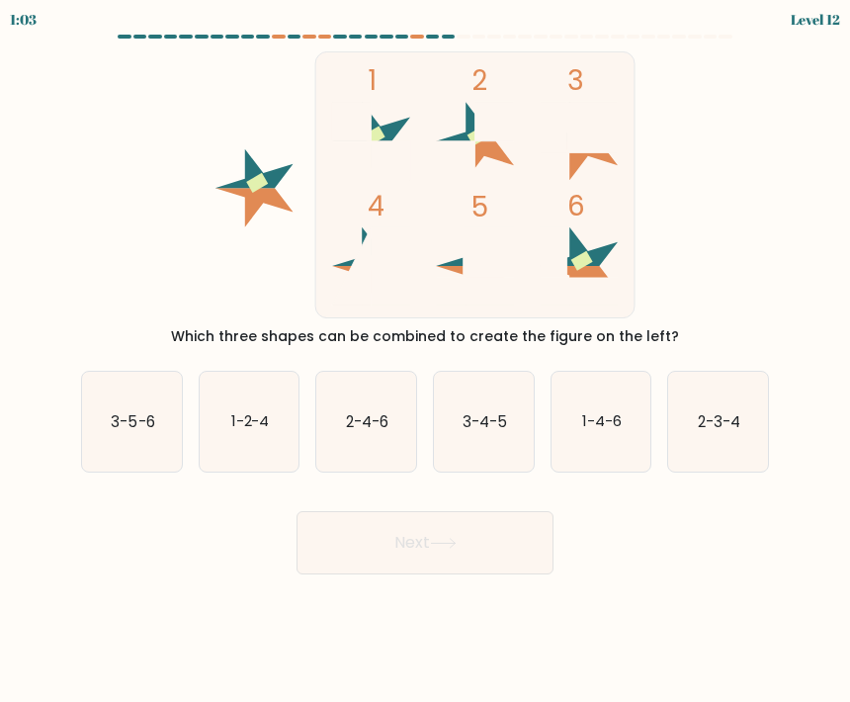
click at [149, 413] on text "3-5-6" at bounding box center [133, 420] width 44 height 21
click at [425, 361] on input "a. 3-5-6" at bounding box center [425, 356] width 1 height 10
radio input "true"
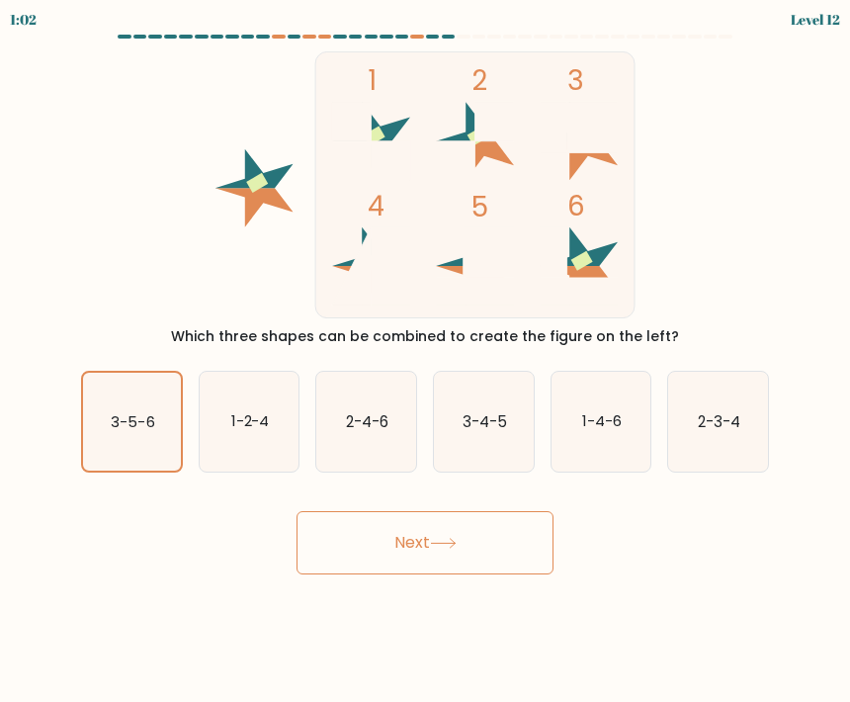
click at [439, 552] on button "Next" at bounding box center [425, 542] width 257 height 63
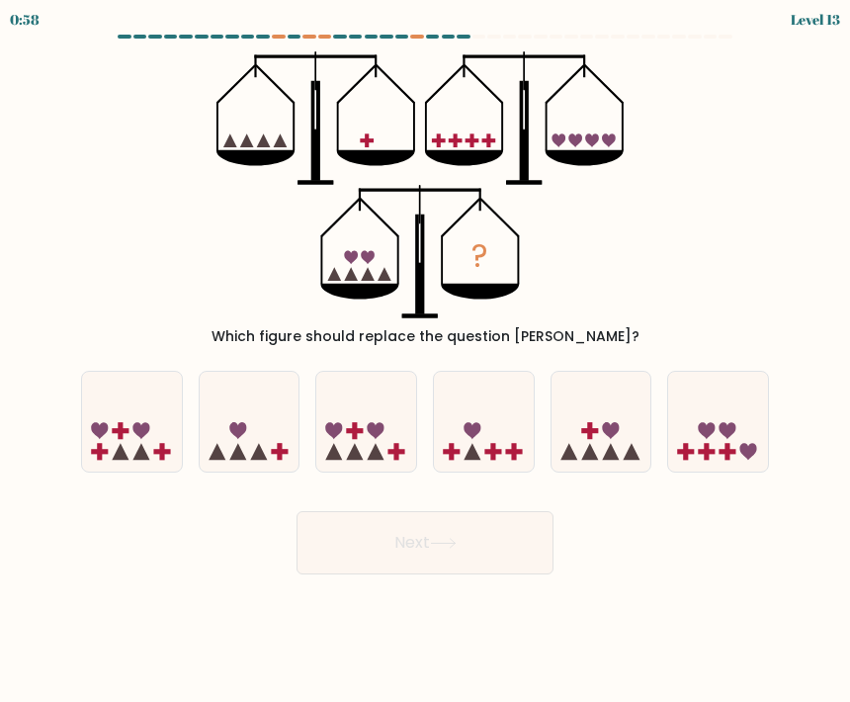
click at [239, 401] on icon at bounding box center [250, 422] width 100 height 82
click at [425, 361] on input "b." at bounding box center [425, 356] width 1 height 10
radio input "true"
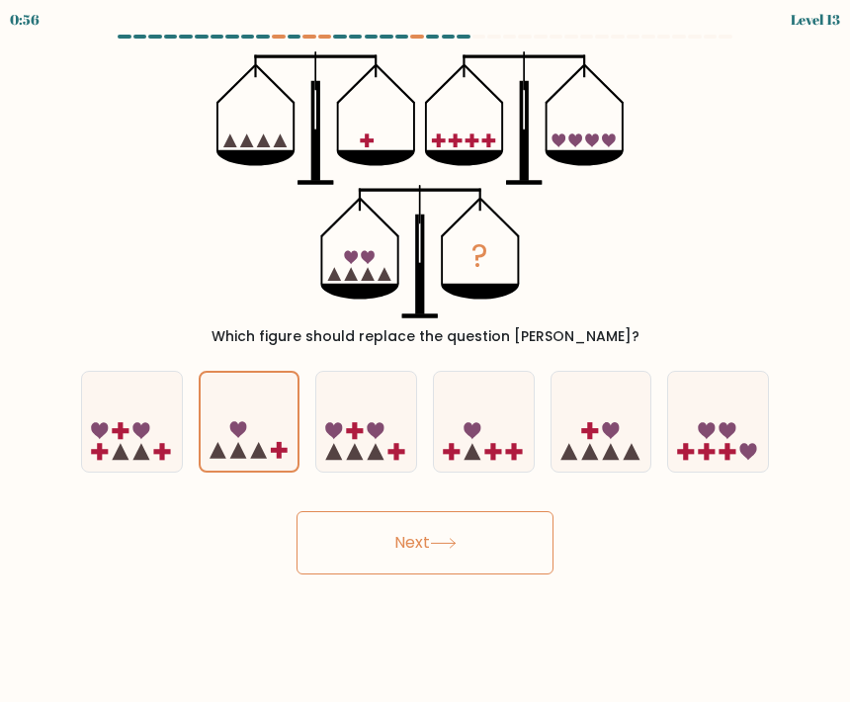
click at [487, 542] on button "Next" at bounding box center [425, 542] width 257 height 63
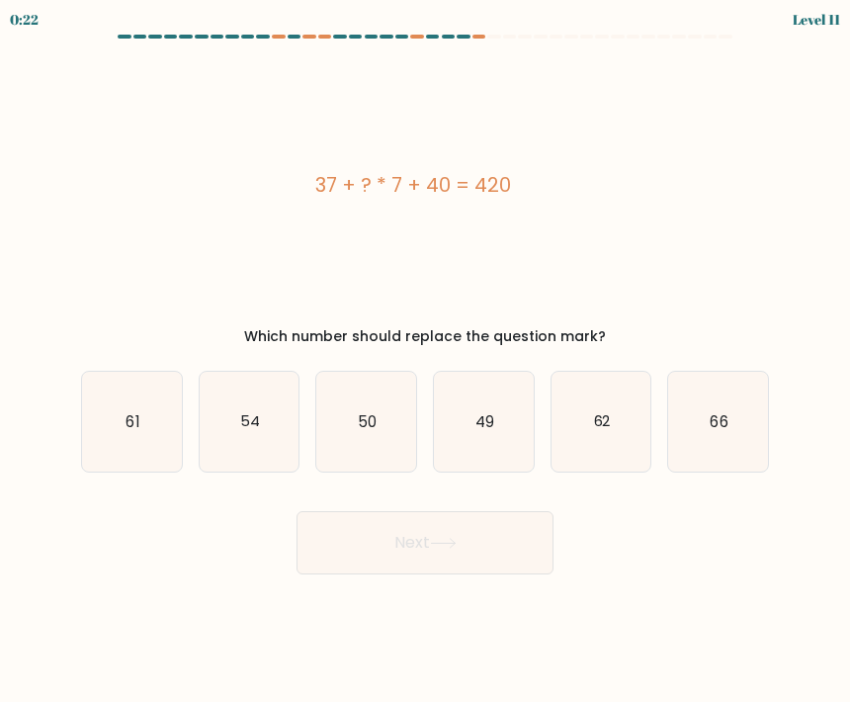
click at [486, 414] on text "49" at bounding box center [485, 420] width 19 height 21
click at [426, 361] on input "d. 49" at bounding box center [425, 356] width 1 height 10
radio input "true"
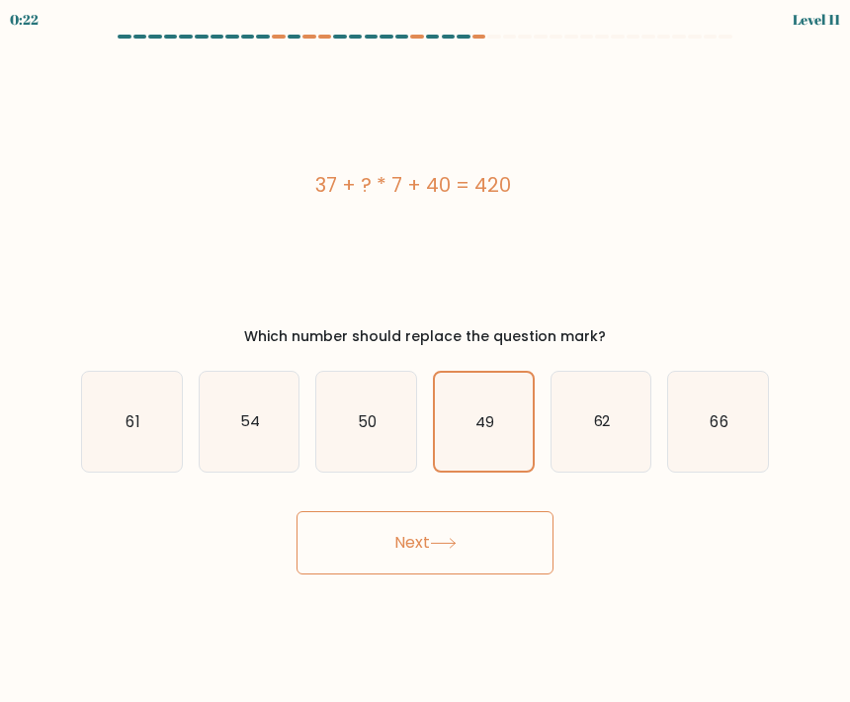
click at [500, 542] on button "Next" at bounding box center [425, 542] width 257 height 63
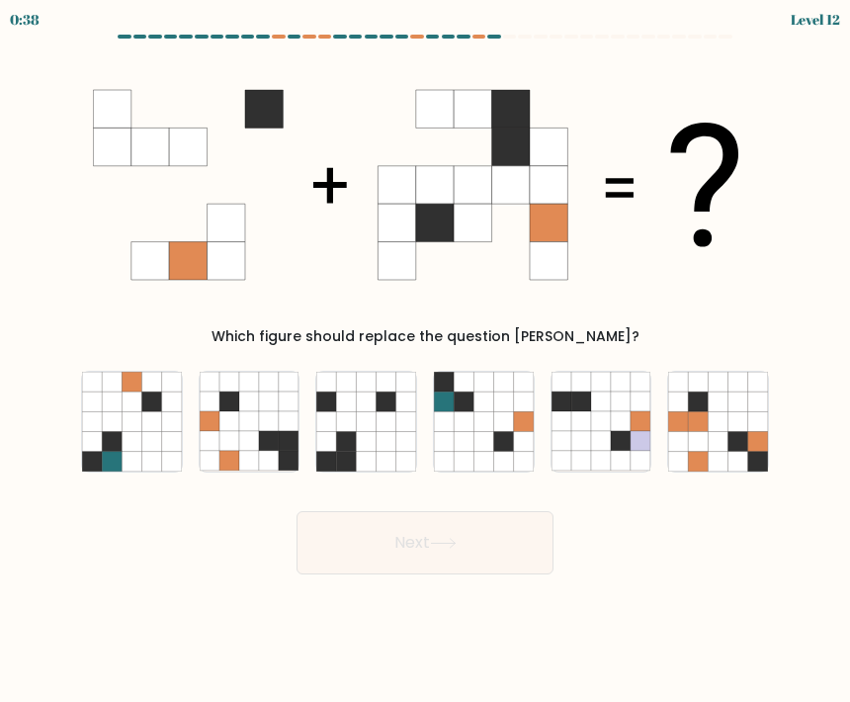
click at [121, 406] on icon at bounding box center [112, 402] width 20 height 20
click at [425, 361] on input "a." at bounding box center [425, 356] width 1 height 10
radio input "true"
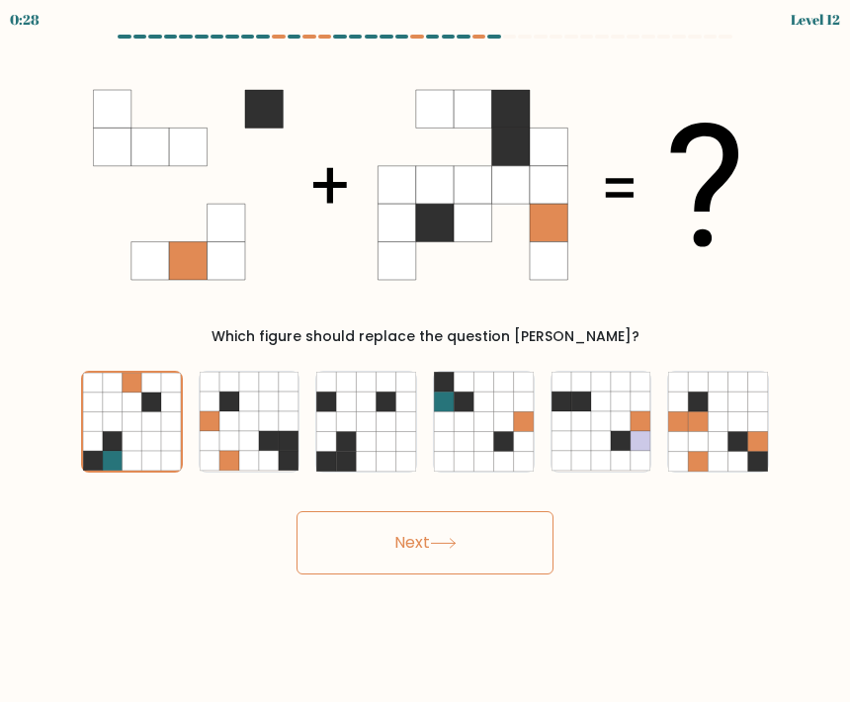
click at [753, 405] on icon at bounding box center [758, 402] width 20 height 20
click at [426, 361] on input "f." at bounding box center [425, 356] width 1 height 10
radio input "true"
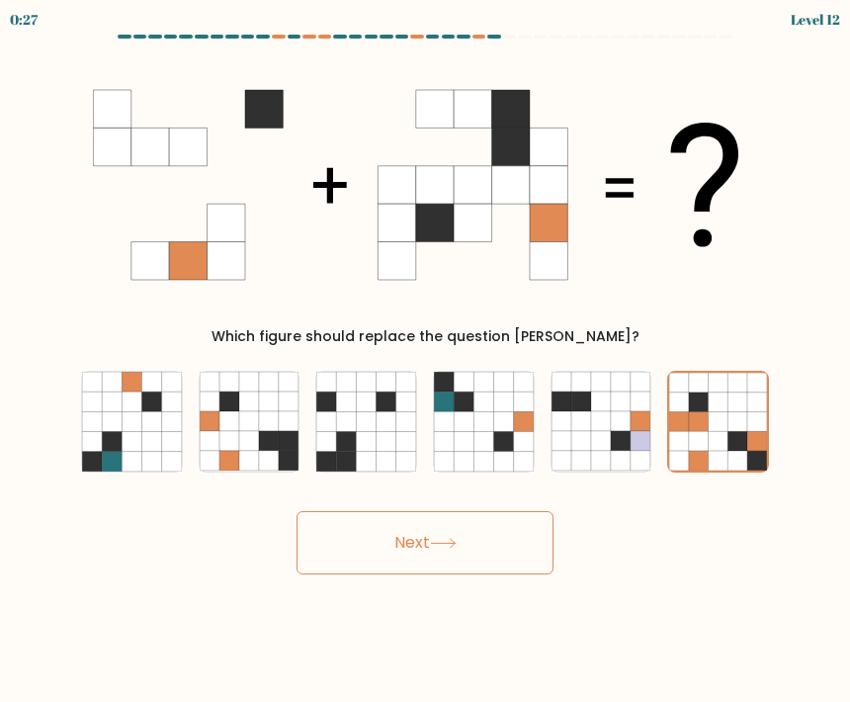
click at [335, 541] on button "Next" at bounding box center [425, 542] width 257 height 63
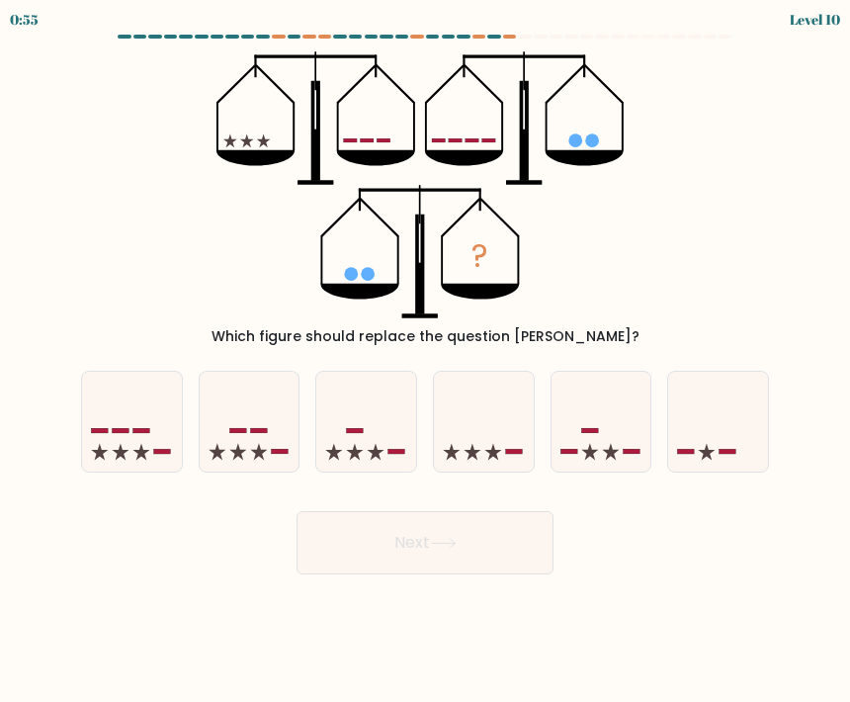
click at [516, 391] on icon at bounding box center [484, 422] width 100 height 82
click at [426, 361] on input "d." at bounding box center [425, 356] width 1 height 10
radio input "true"
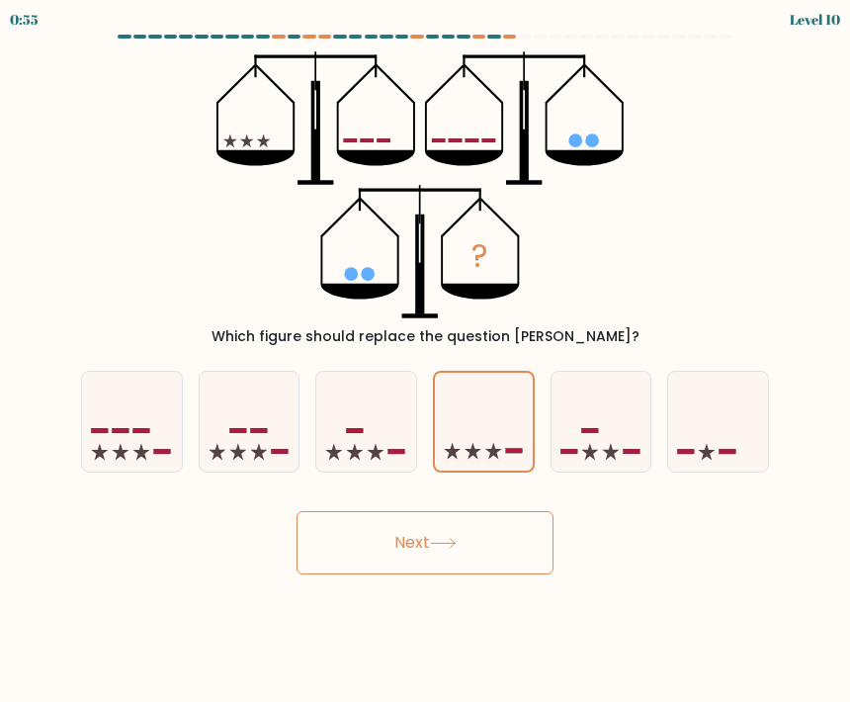
click at [525, 550] on button "Next" at bounding box center [425, 542] width 257 height 63
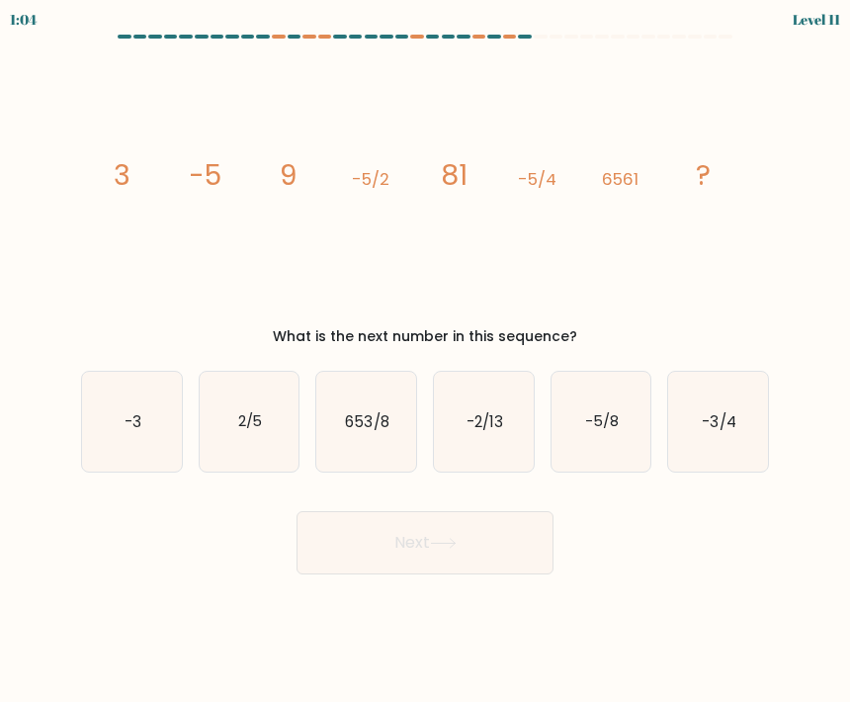
click at [612, 400] on icon "-5/8" at bounding box center [602, 422] width 100 height 100
click at [426, 361] on input "e. -5/8" at bounding box center [425, 356] width 1 height 10
radio input "true"
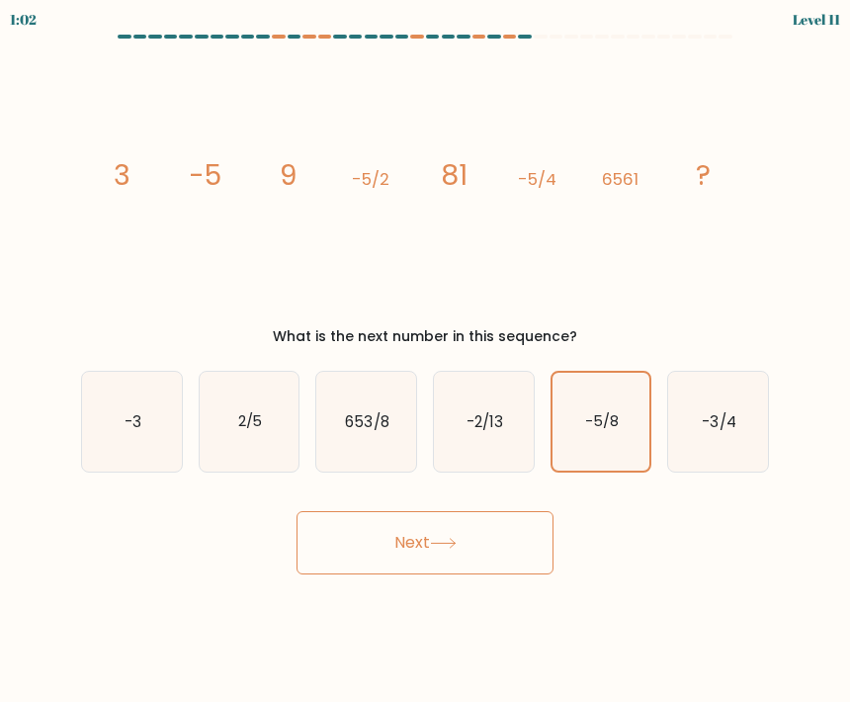
click at [499, 544] on button "Next" at bounding box center [425, 542] width 257 height 63
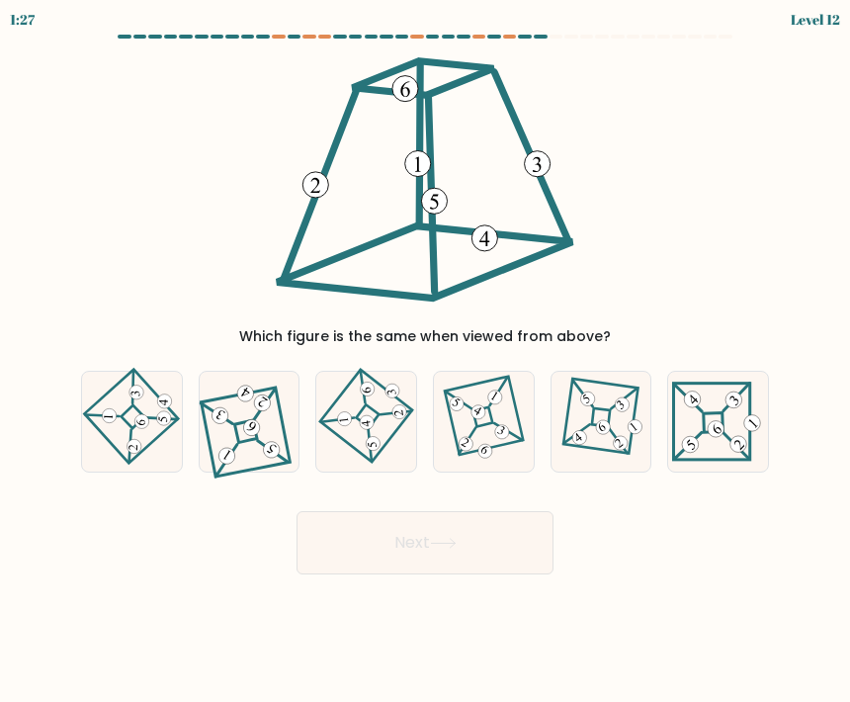
click at [102, 401] on icon at bounding box center [131, 422] width 69 height 80
click at [425, 361] on input "a." at bounding box center [425, 356] width 1 height 10
radio input "true"
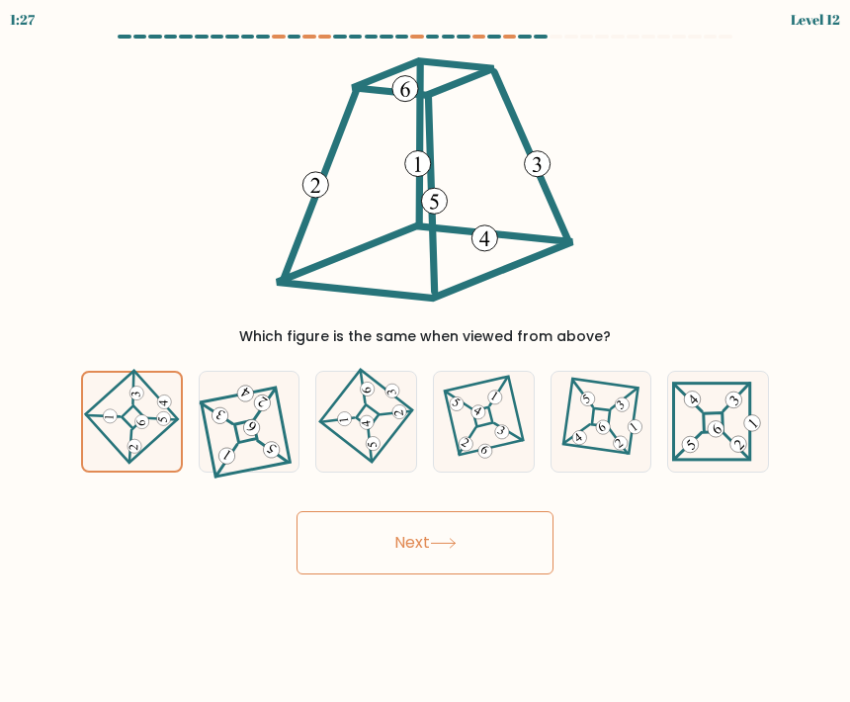
click at [348, 538] on button "Next" at bounding box center [425, 542] width 257 height 63
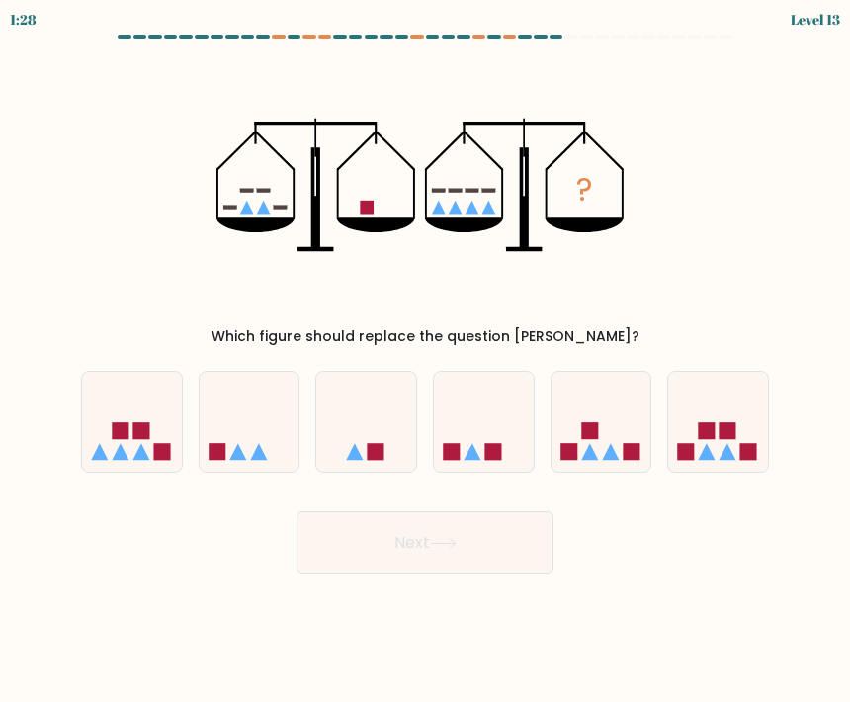
click at [708, 419] on icon at bounding box center [718, 422] width 100 height 82
click at [426, 361] on input "f." at bounding box center [425, 356] width 1 height 10
radio input "true"
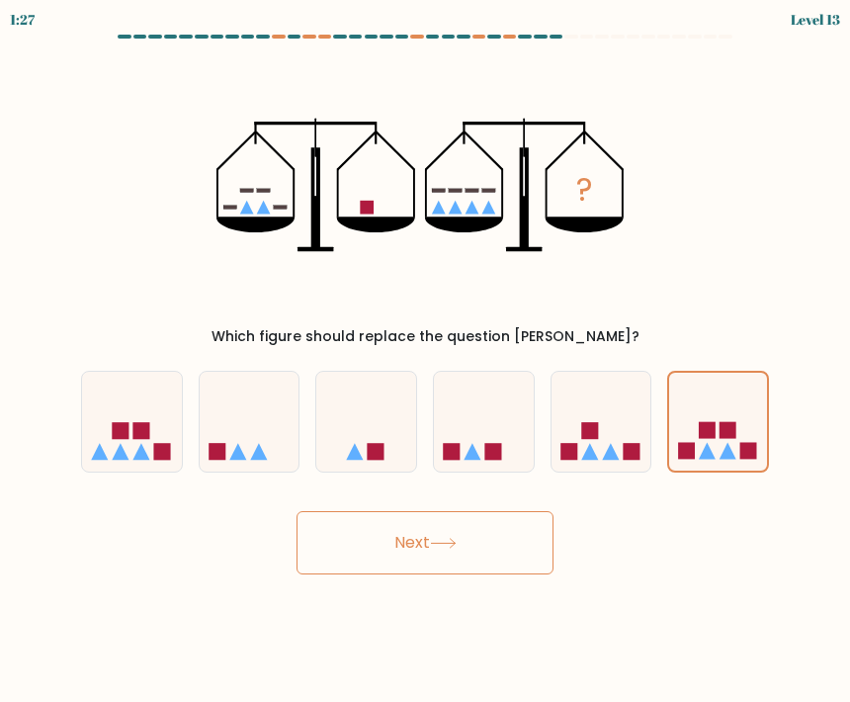
click at [366, 548] on button "Next" at bounding box center [425, 542] width 257 height 63
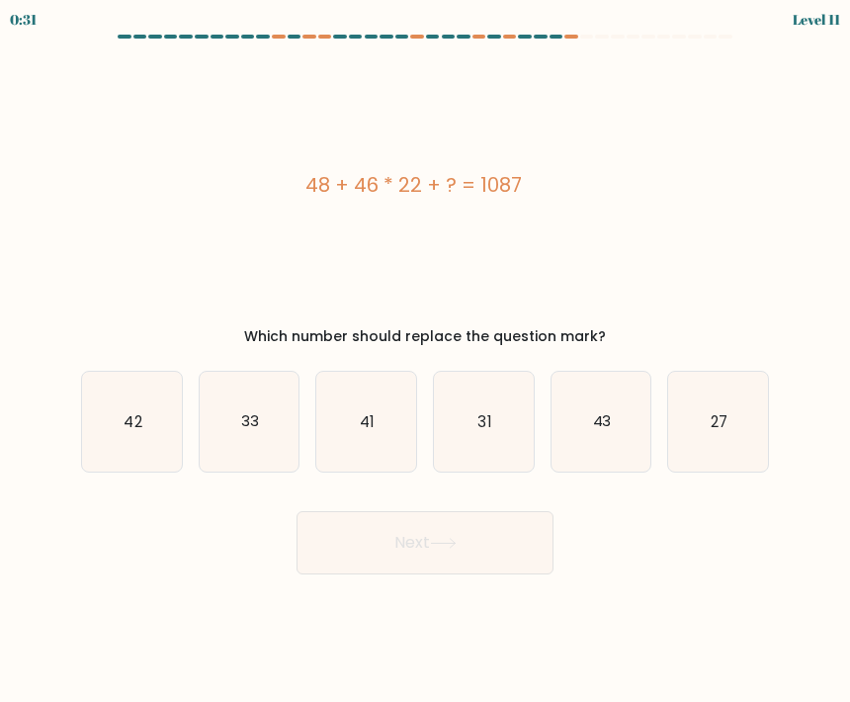
click at [508, 524] on button "Next" at bounding box center [425, 542] width 257 height 63
click at [501, 433] on icon "31" at bounding box center [484, 422] width 100 height 100
click at [426, 361] on input "d. 31" at bounding box center [425, 356] width 1 height 10
radio input "true"
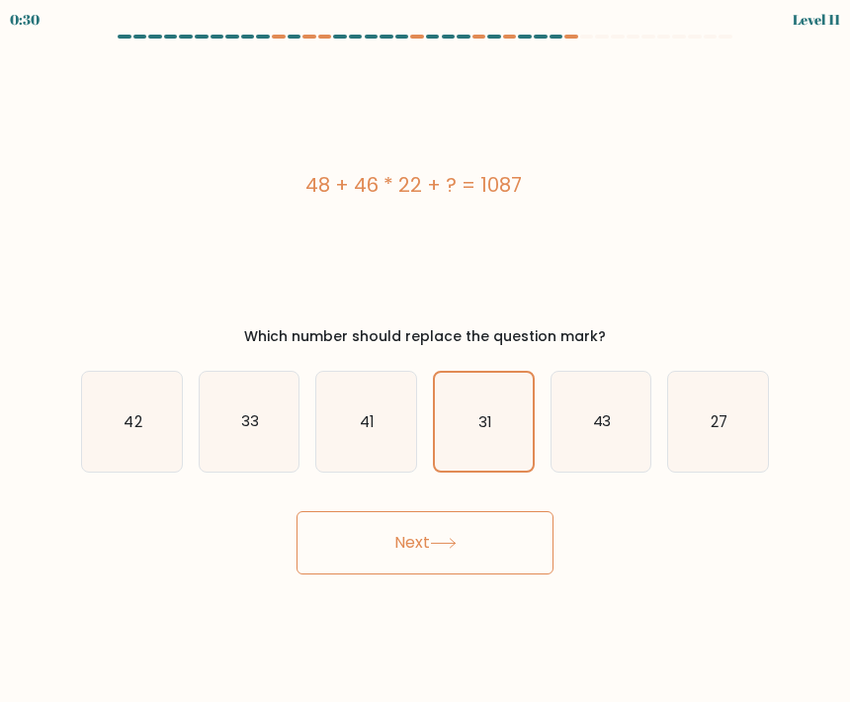
click at [516, 546] on button "Next" at bounding box center [425, 542] width 257 height 63
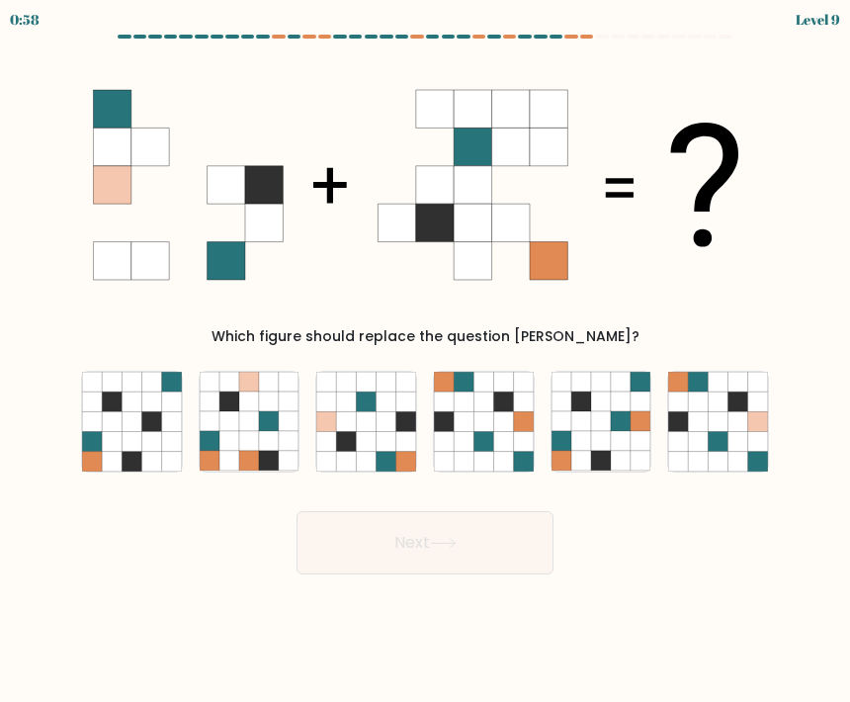
click at [739, 442] on icon at bounding box center [739, 441] width 20 height 20
click at [426, 361] on input "f." at bounding box center [425, 356] width 1 height 10
radio input "true"
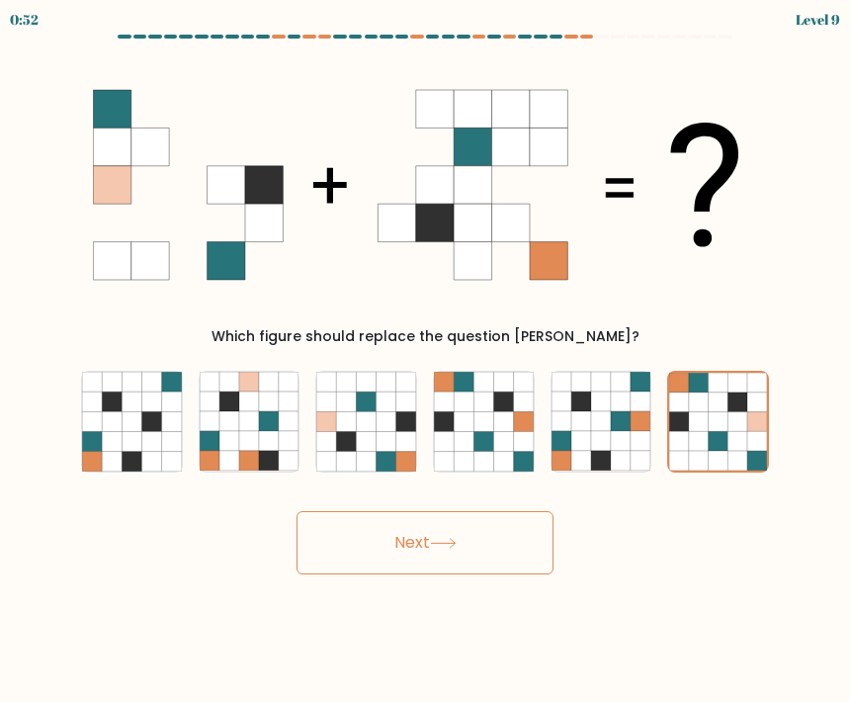
click at [423, 543] on button "Next" at bounding box center [425, 542] width 257 height 63
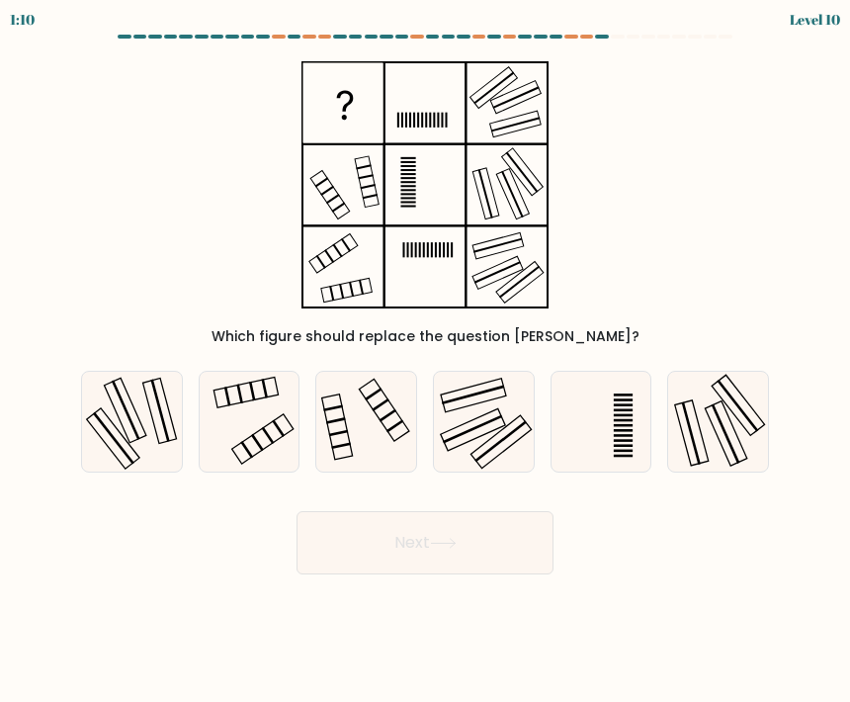
click at [238, 428] on icon at bounding box center [250, 422] width 100 height 100
click at [425, 361] on input "b." at bounding box center [425, 356] width 1 height 10
radio input "true"
click at [476, 537] on button "Next" at bounding box center [425, 542] width 257 height 63
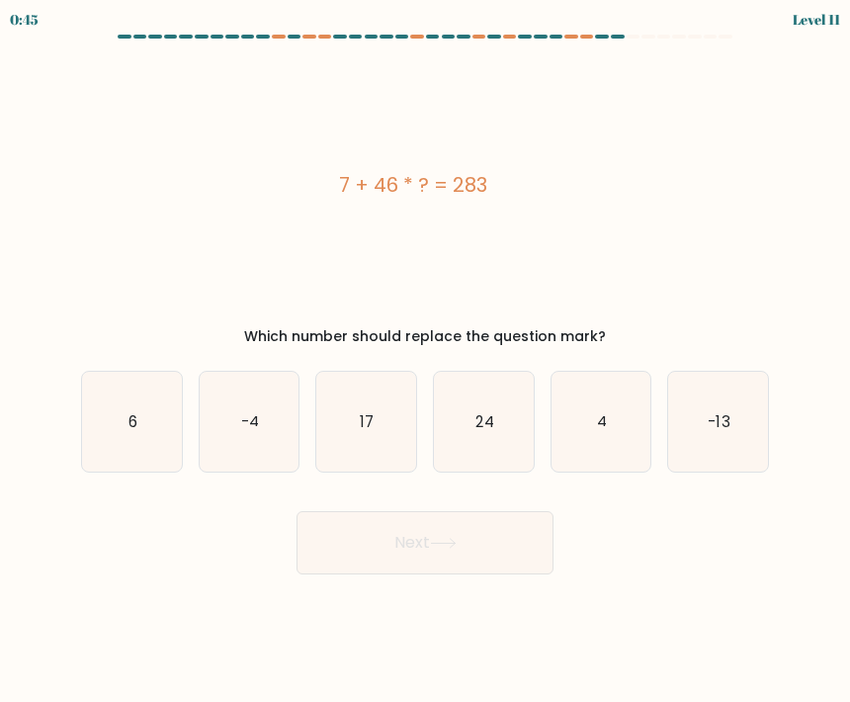
click at [133, 406] on icon "6" at bounding box center [132, 422] width 100 height 100
click at [425, 361] on input "a. 6" at bounding box center [425, 356] width 1 height 10
radio input "true"
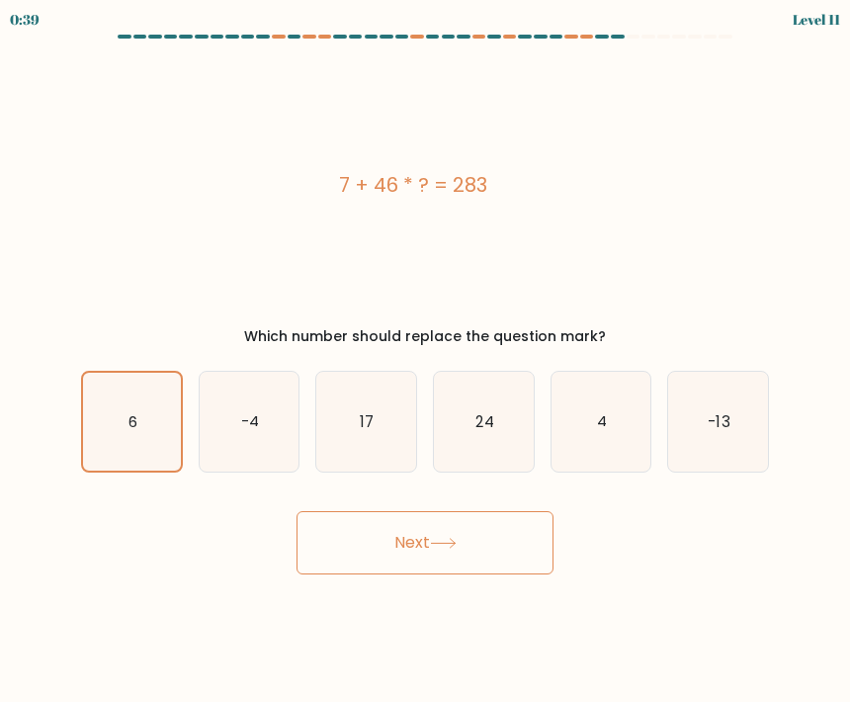
click at [324, 549] on button "Next" at bounding box center [425, 542] width 257 height 63
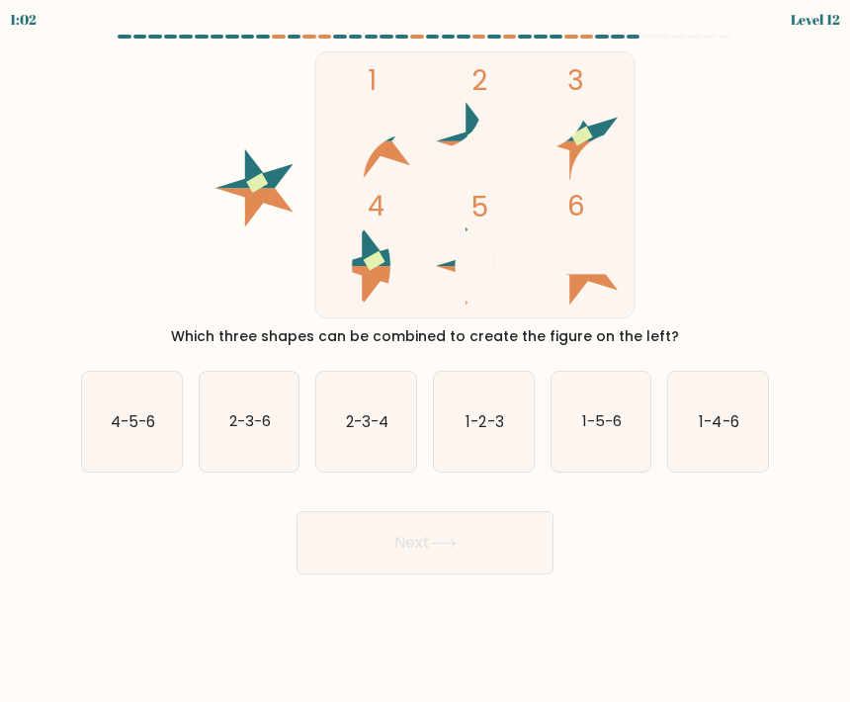
click at [242, 441] on icon "2-3-6" at bounding box center [250, 422] width 100 height 100
click at [425, 361] on input "b. 2-3-6" at bounding box center [425, 356] width 1 height 10
radio input "true"
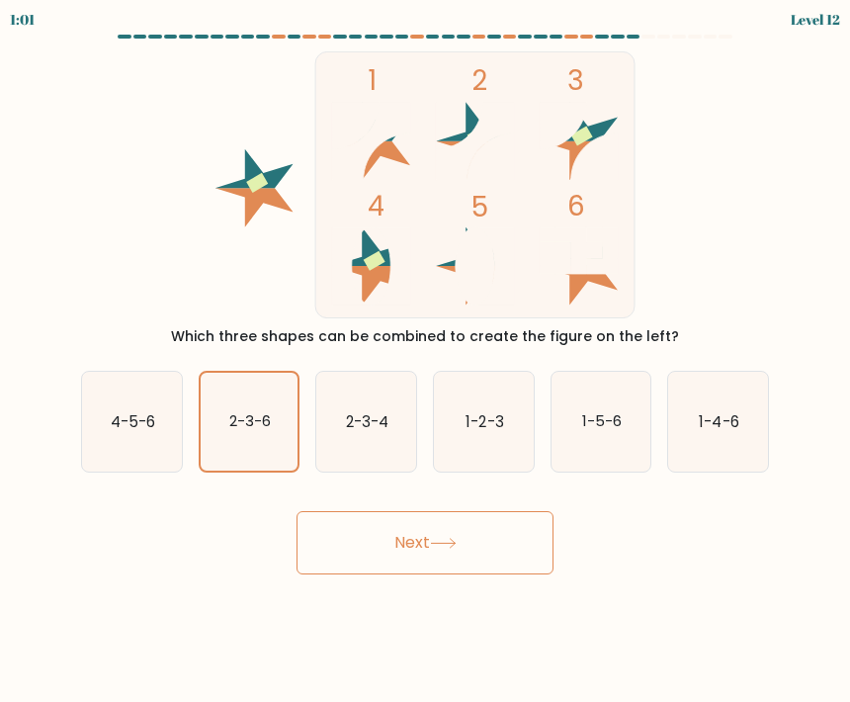
click at [353, 563] on button "Next" at bounding box center [425, 542] width 257 height 63
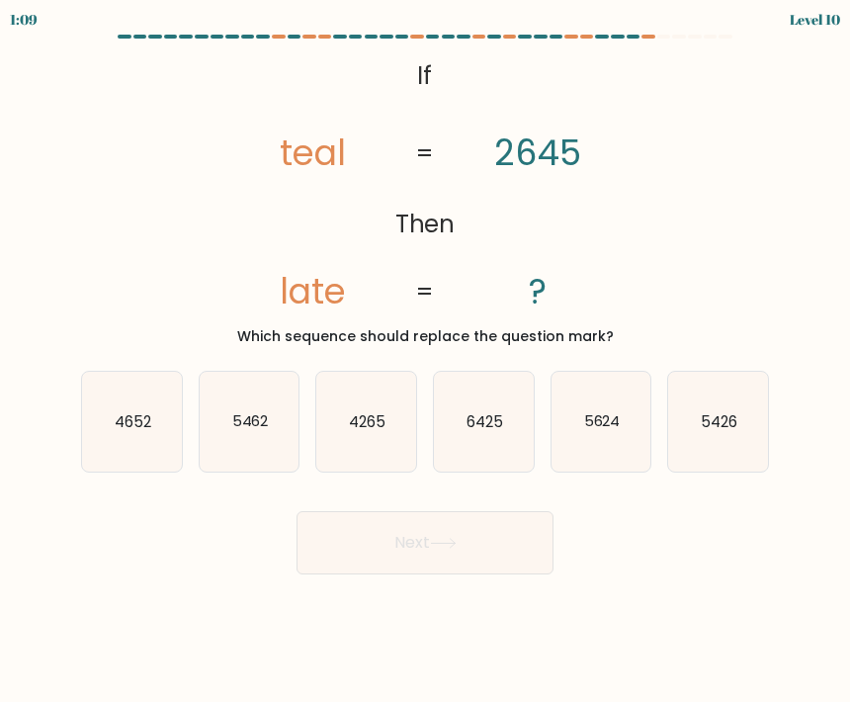
click at [749, 411] on icon "5426" at bounding box center [718, 422] width 100 height 100
click at [426, 361] on input "f. 5426" at bounding box center [425, 356] width 1 height 10
radio input "true"
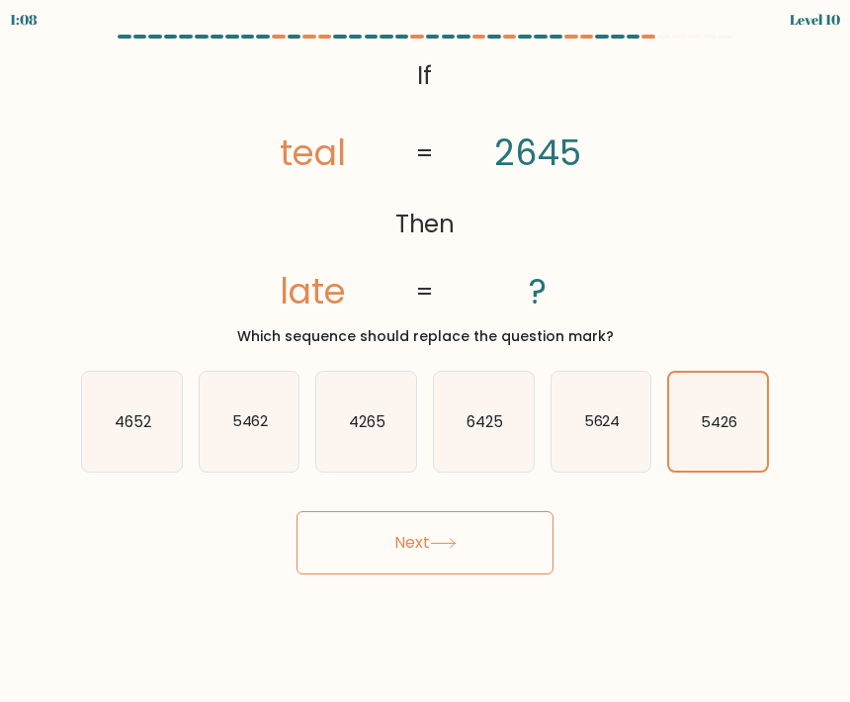
click at [454, 564] on button "Next" at bounding box center [425, 542] width 257 height 63
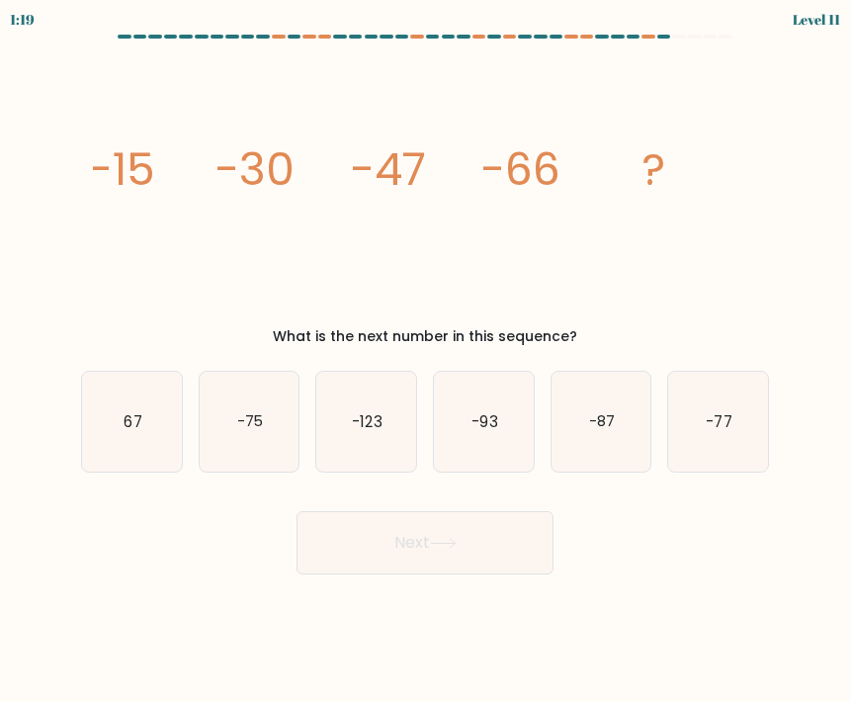
click at [592, 440] on icon "-87" at bounding box center [602, 422] width 100 height 100
click at [426, 361] on input "e. -87" at bounding box center [425, 356] width 1 height 10
radio input "true"
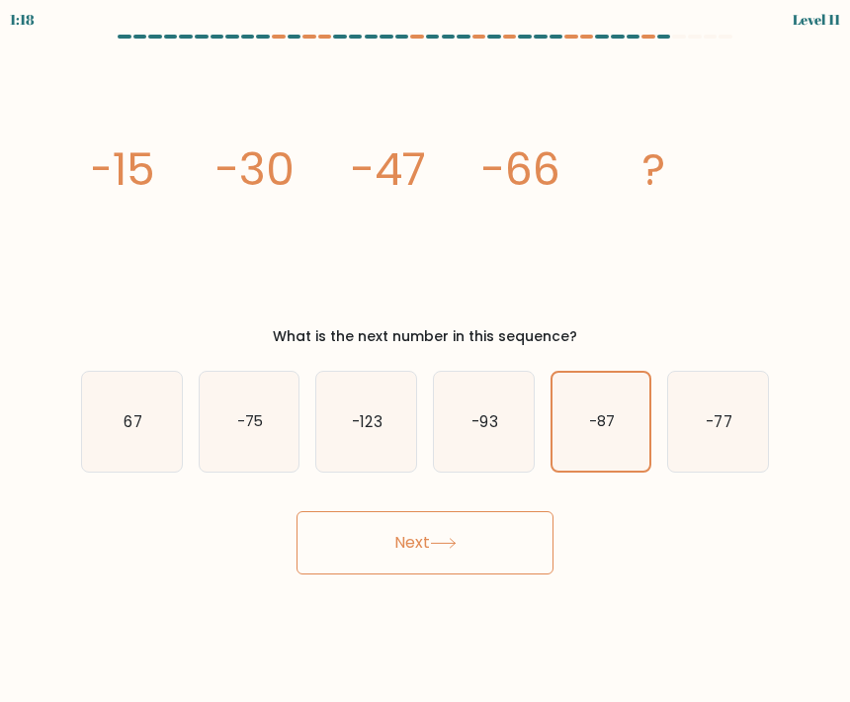
click at [515, 528] on button "Next" at bounding box center [425, 542] width 257 height 63
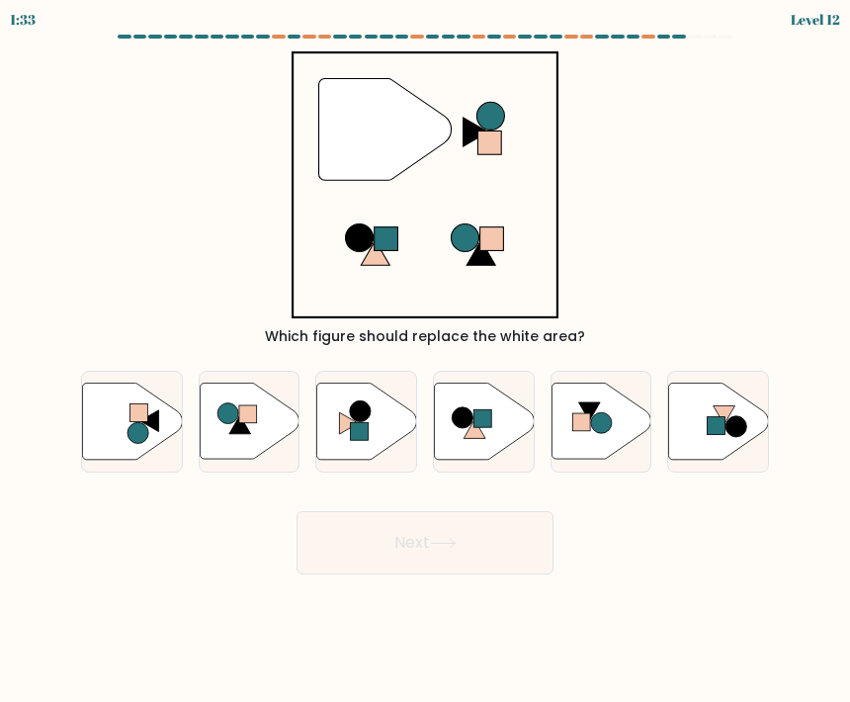
click at [115, 411] on icon at bounding box center [132, 421] width 100 height 76
click at [425, 361] on input "a." at bounding box center [425, 356] width 1 height 10
radio input "true"
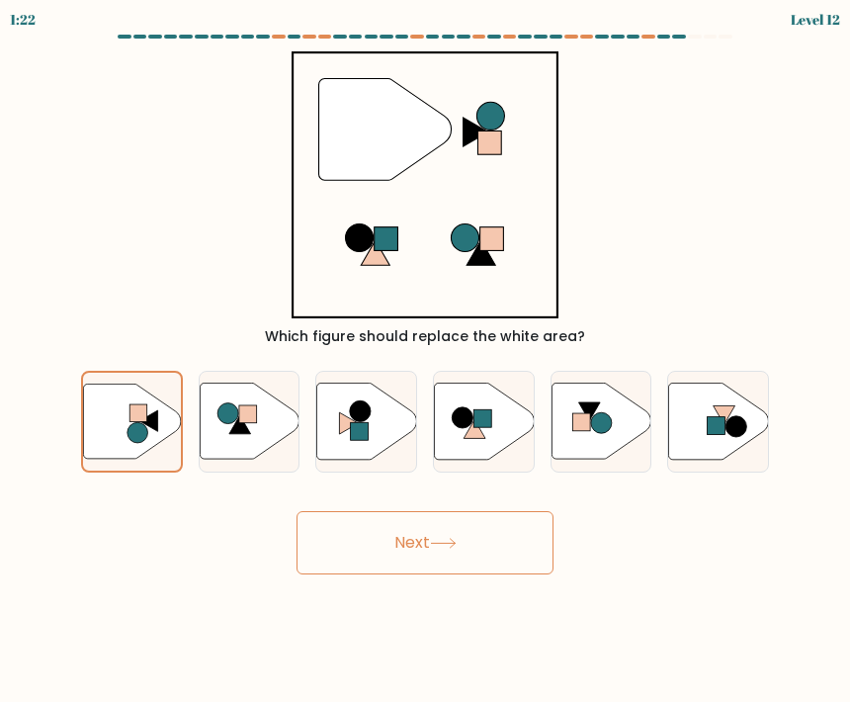
click at [326, 553] on button "Next" at bounding box center [425, 542] width 257 height 63
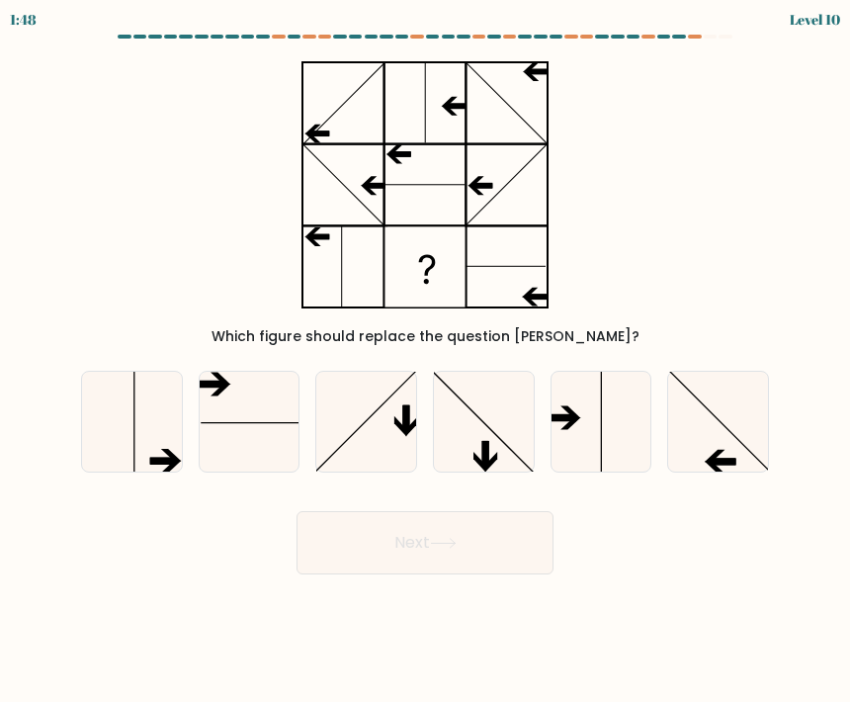
click at [607, 441] on icon at bounding box center [602, 422] width 100 height 100
click at [426, 361] on input "e." at bounding box center [425, 356] width 1 height 10
radio input "true"
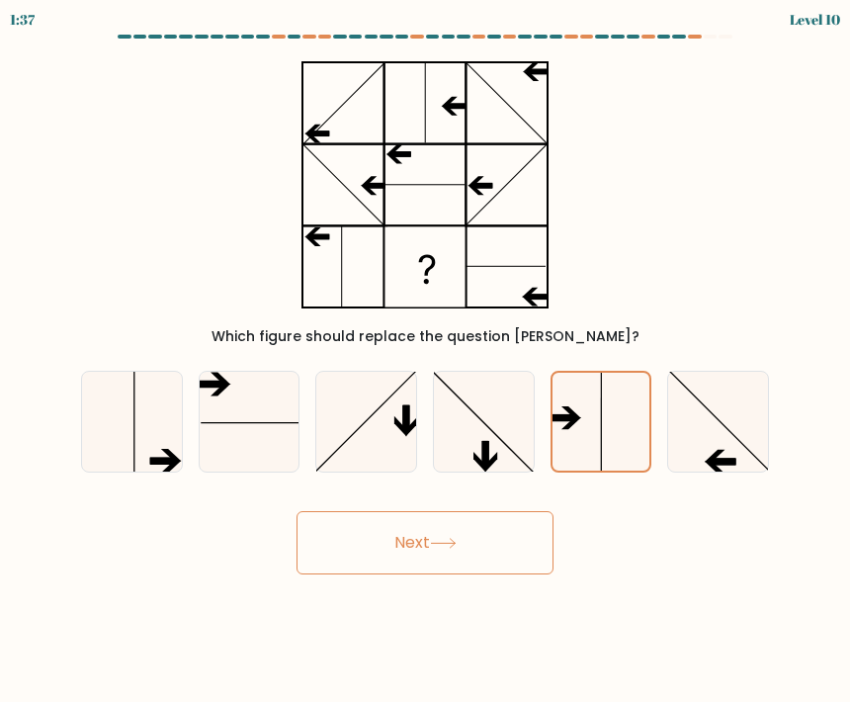
click at [744, 427] on icon at bounding box center [718, 422] width 100 height 100
click at [426, 361] on input "f." at bounding box center [425, 356] width 1 height 10
radio input "true"
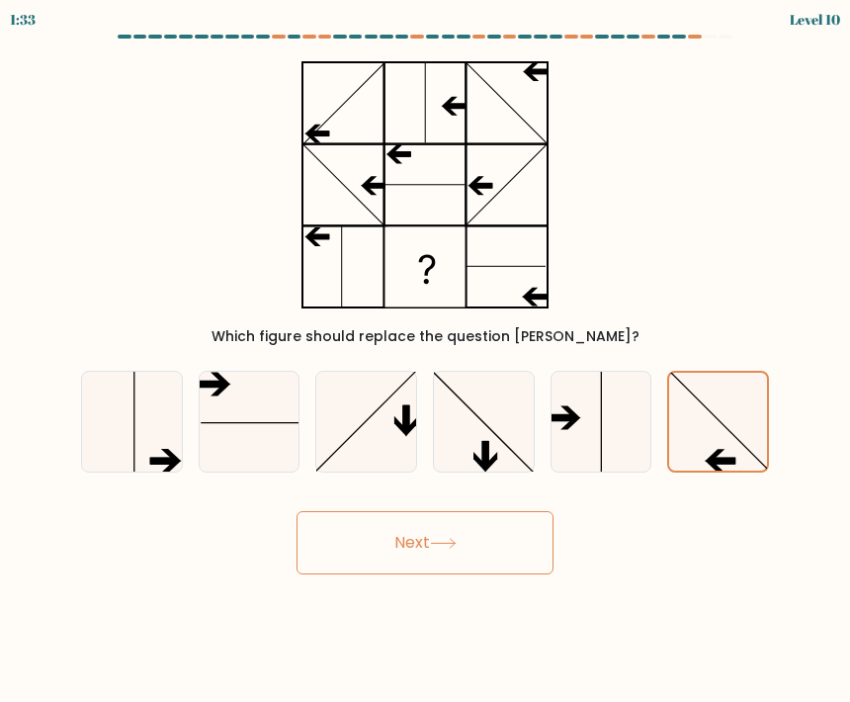
click at [349, 553] on button "Next" at bounding box center [425, 542] width 257 height 63
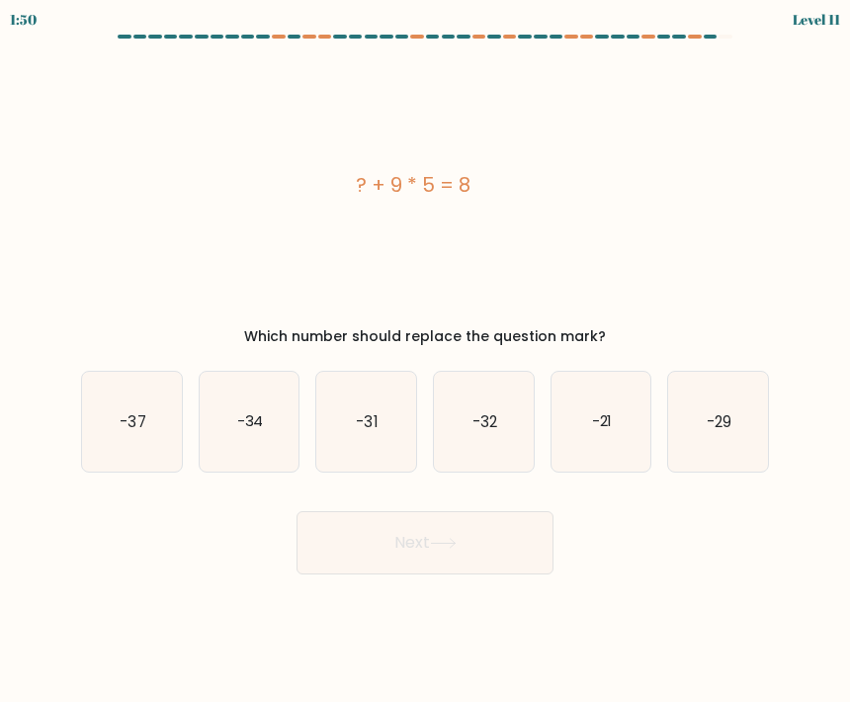
click at [120, 408] on icon "-37" at bounding box center [132, 422] width 100 height 100
click at [425, 361] on input "a. -37" at bounding box center [425, 356] width 1 height 10
radio input "true"
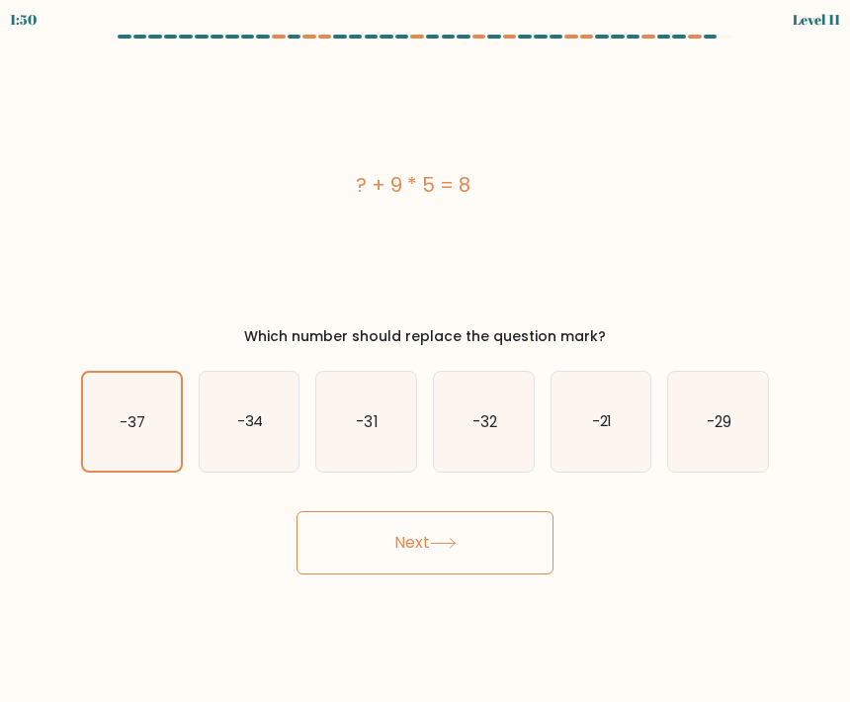
click at [345, 543] on button "Next" at bounding box center [425, 542] width 257 height 63
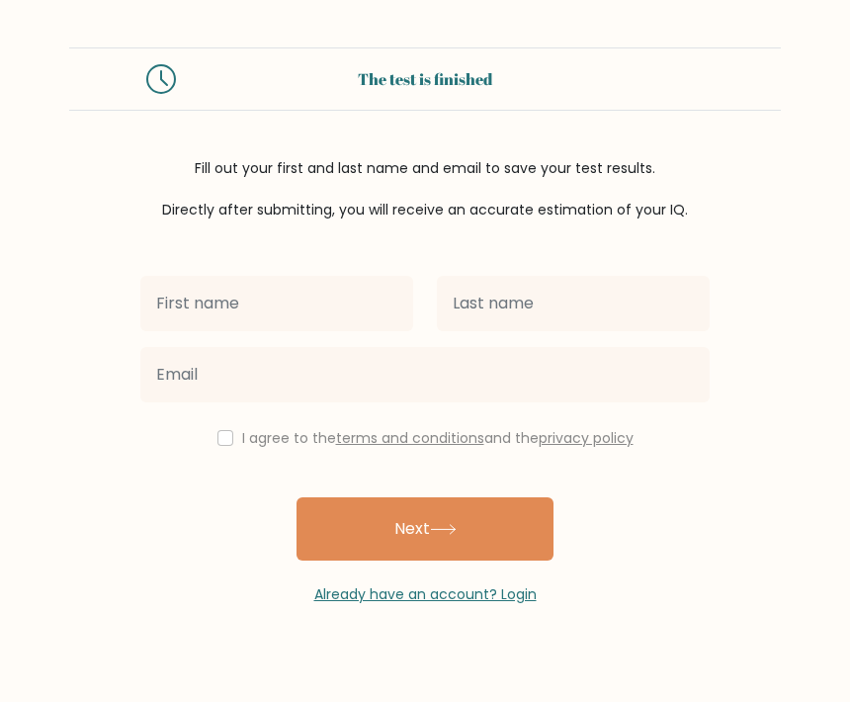
click at [183, 322] on input "text" at bounding box center [276, 303] width 273 height 55
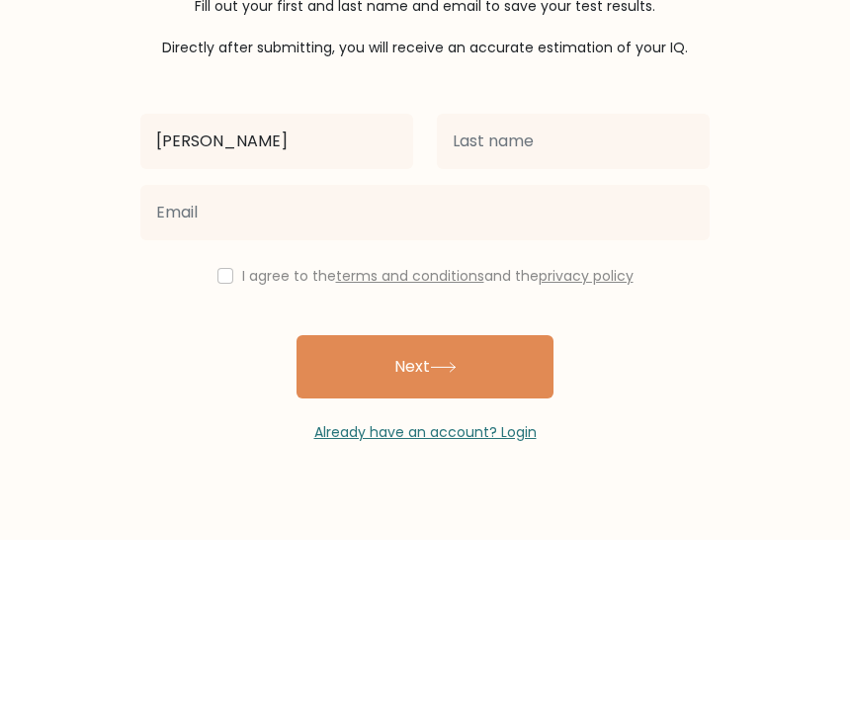
type input "[PERSON_NAME]"
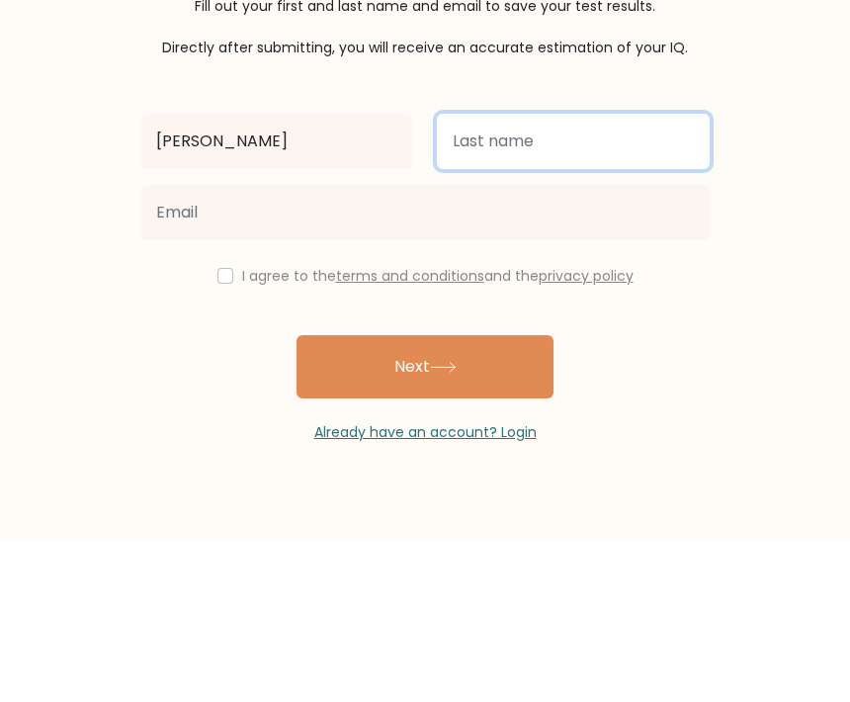
click at [598, 276] on input "text" at bounding box center [573, 303] width 273 height 55
type input "dro"
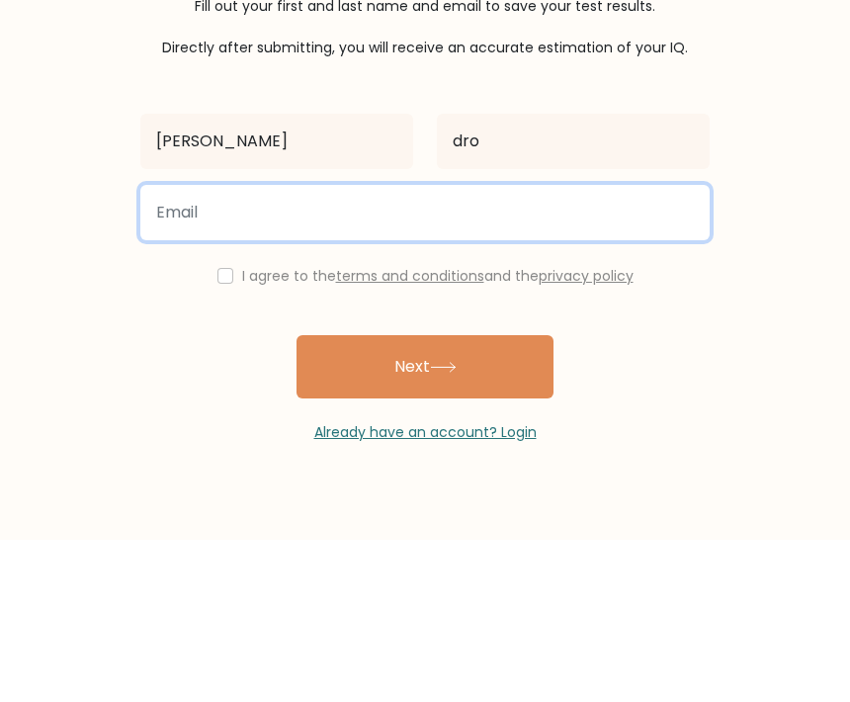
click at [152, 347] on input "email" at bounding box center [425, 374] width 570 height 55
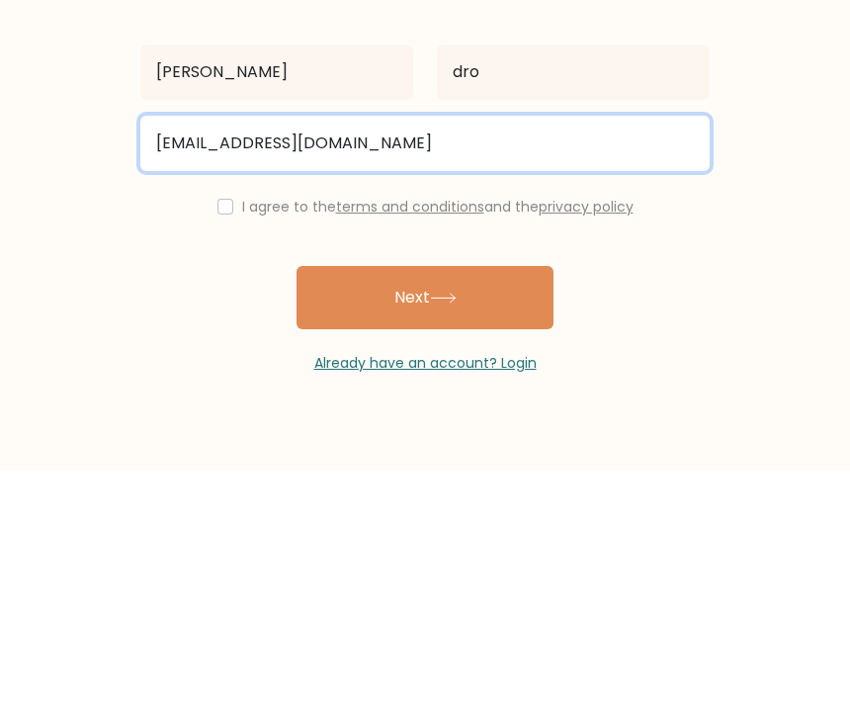
type input "ameliaxo024@gmail.com"
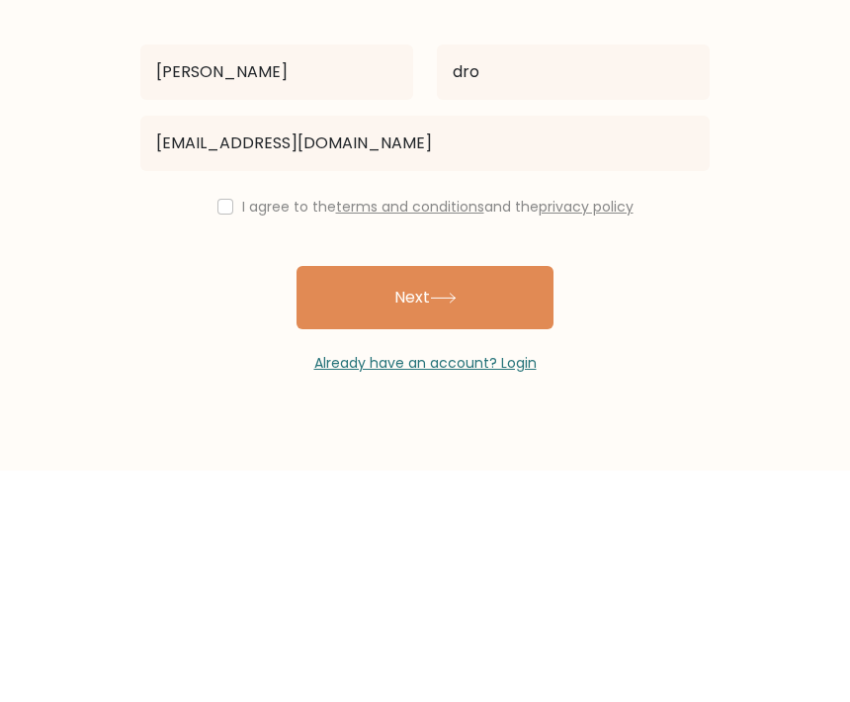
click at [218, 430] on input "checkbox" at bounding box center [226, 438] width 16 height 16
checkbox input "true"
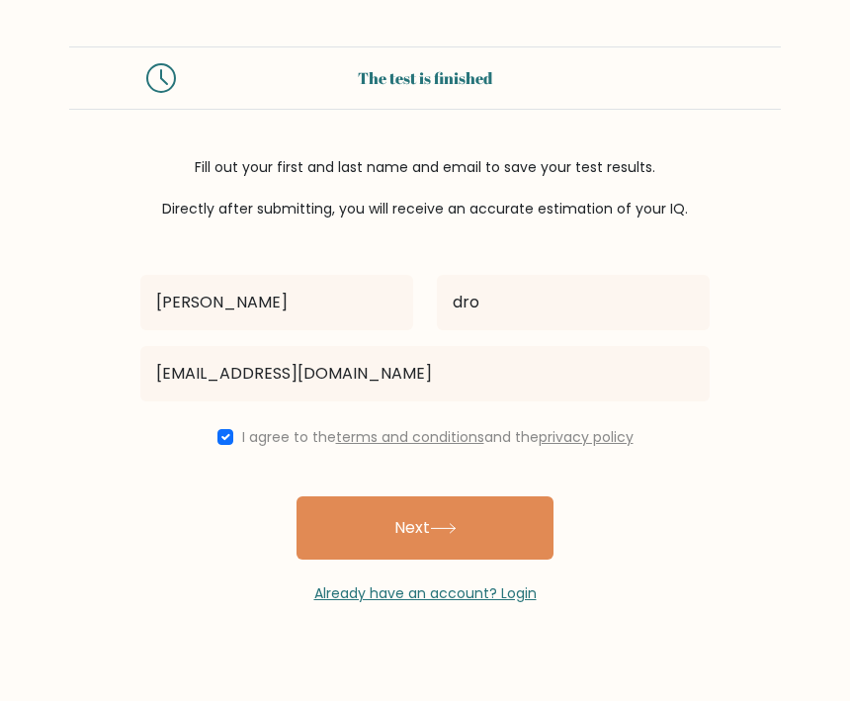
click at [503, 497] on button "Next" at bounding box center [425, 528] width 257 height 63
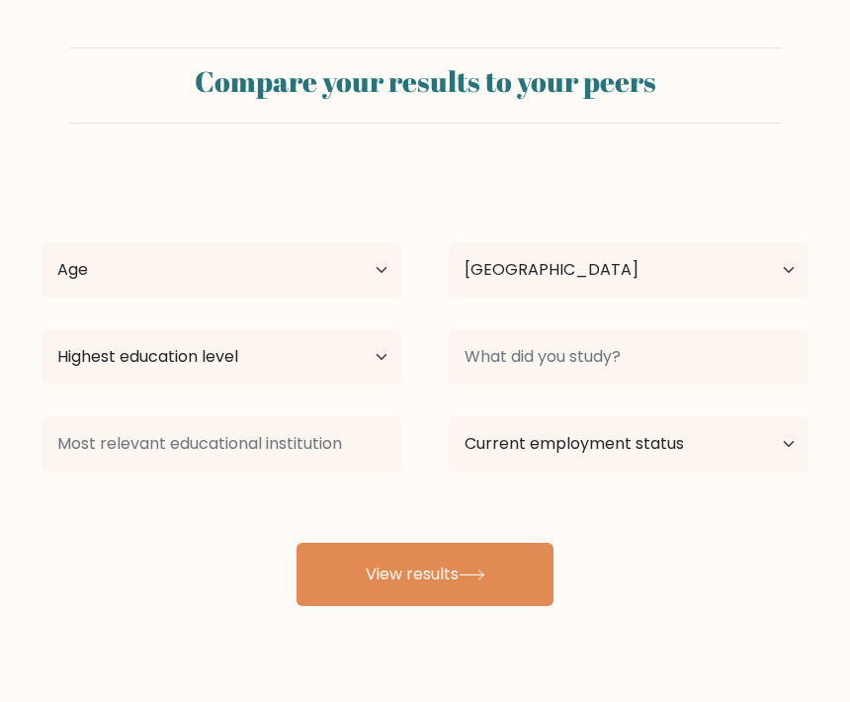
select select "GB"
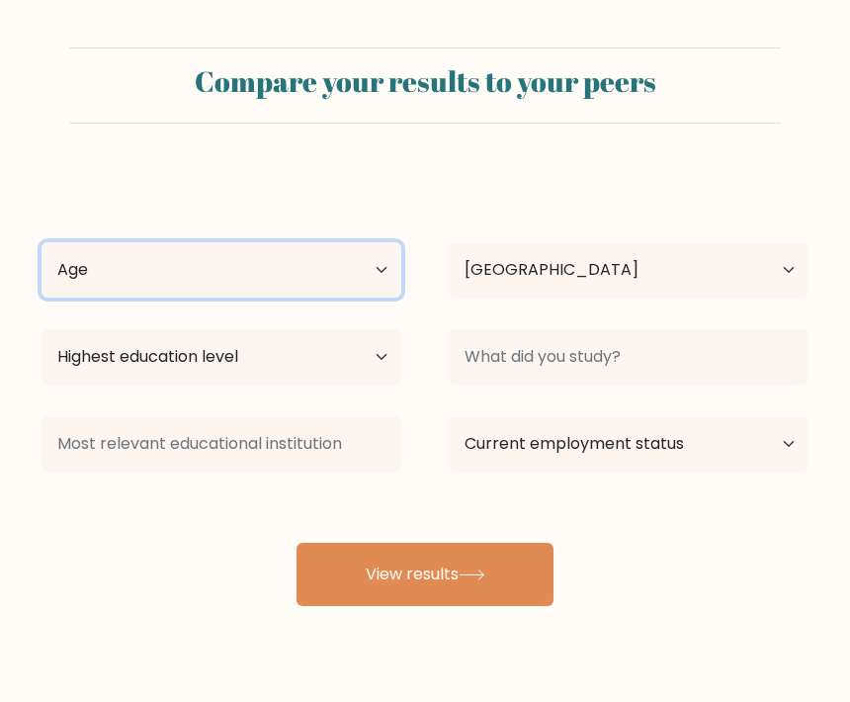
click at [58, 274] on select "Age Under 18 years old 18-24 years old 25-34 years old 35-44 years old 45-54 ye…" at bounding box center [222, 269] width 360 height 55
select select "min_18"
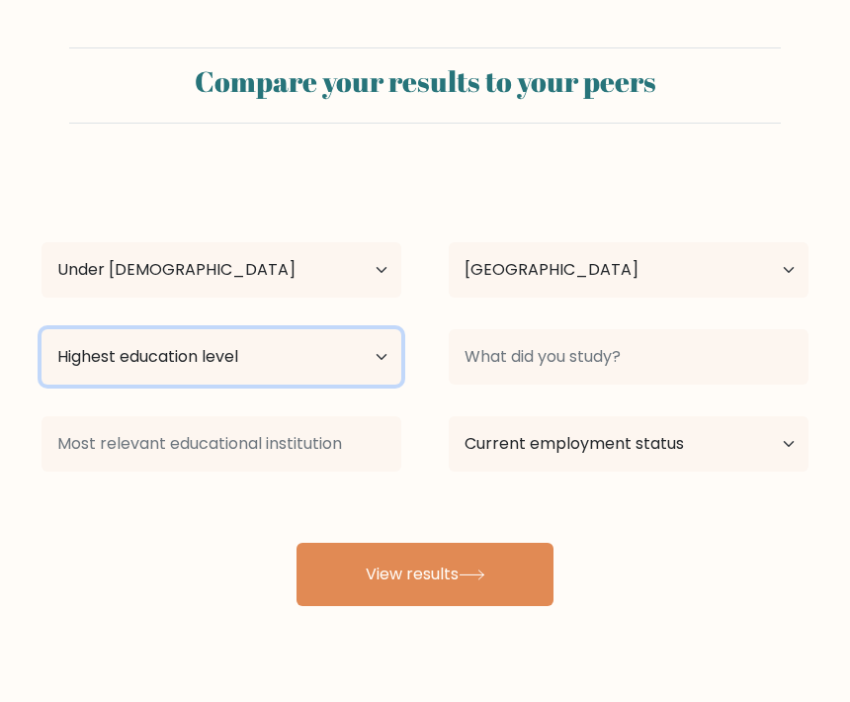
click at [99, 358] on select "Highest education level No schooling Primary Lower Secondary Upper Secondary Oc…" at bounding box center [222, 356] width 360 height 55
select select "upper_secondary"
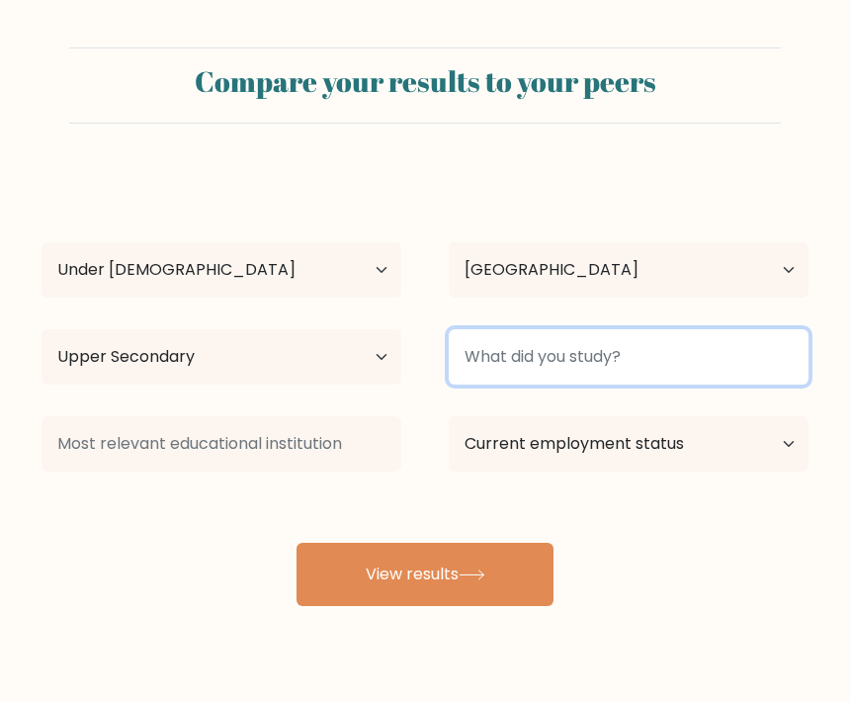
click at [490, 367] on input at bounding box center [629, 356] width 360 height 55
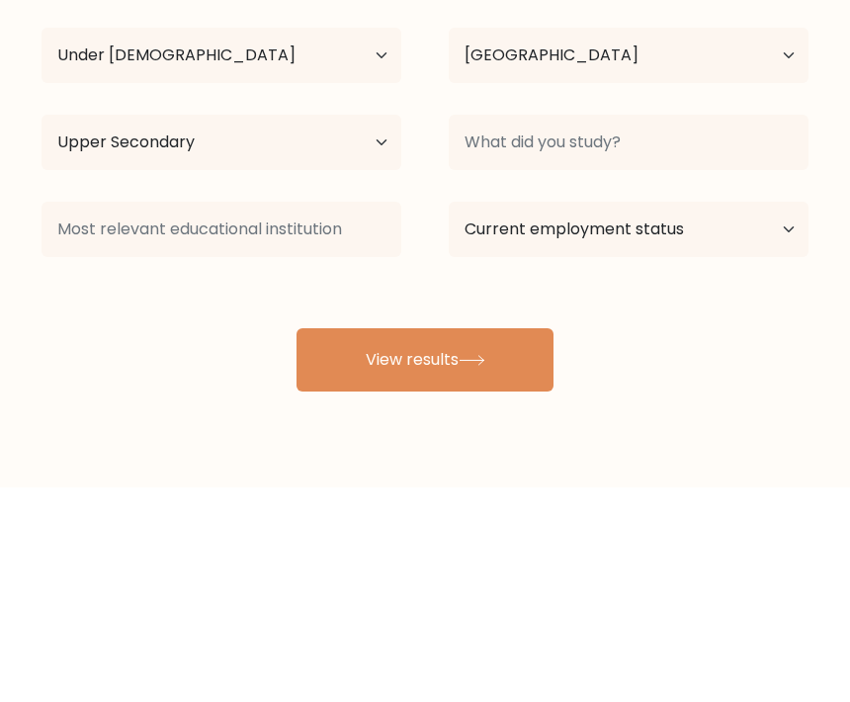
click at [43, 193] on div "amelia dro Age Under 18 years old 18-24 years old 25-34 years old 35-44 years o…" at bounding box center [425, 388] width 791 height 435
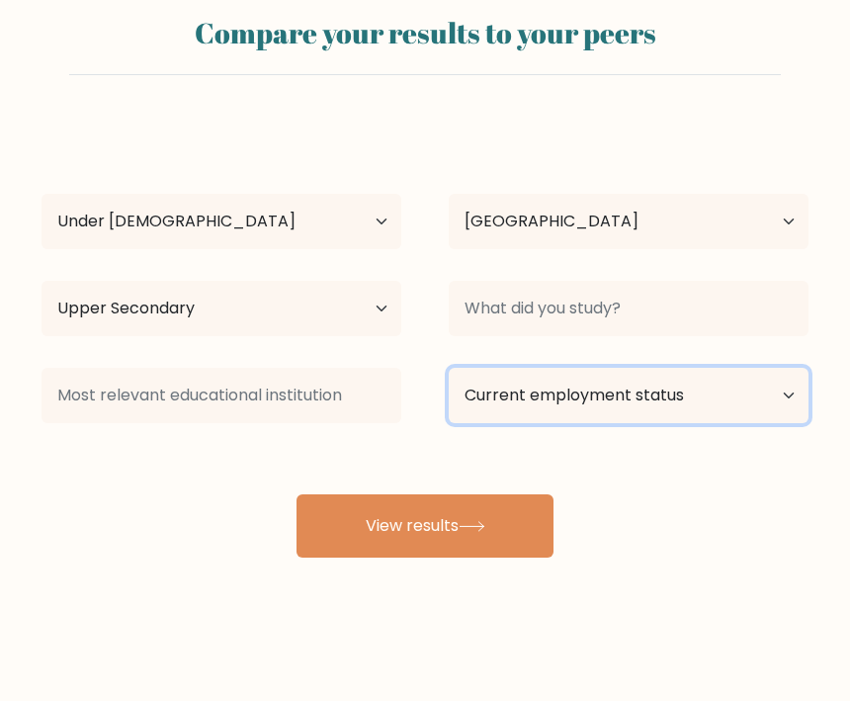
click at [477, 370] on select "Current employment status Employed Student Retired Other / prefer not to answer" at bounding box center [629, 396] width 360 height 55
select select "student"
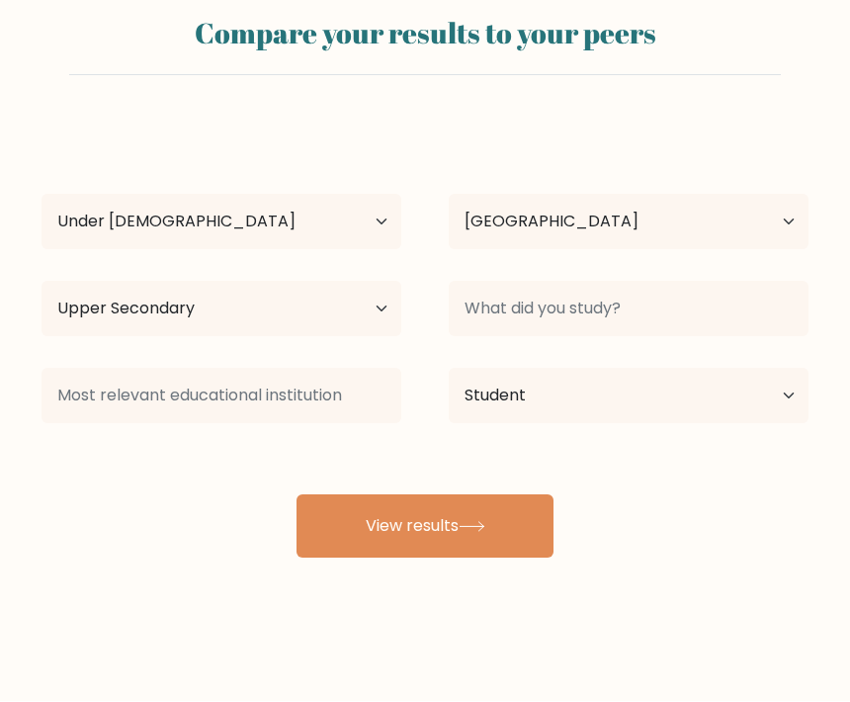
click at [331, 526] on button "View results" at bounding box center [425, 526] width 257 height 63
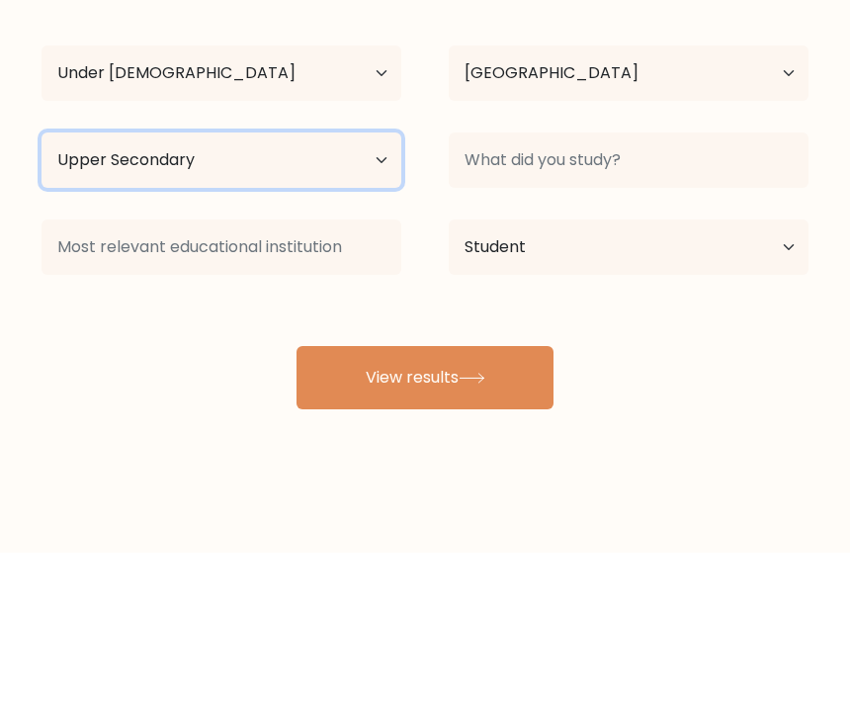
click at [97, 282] on select "Highest education level No schooling Primary Lower Secondary Upper Secondary Oc…" at bounding box center [222, 309] width 360 height 55
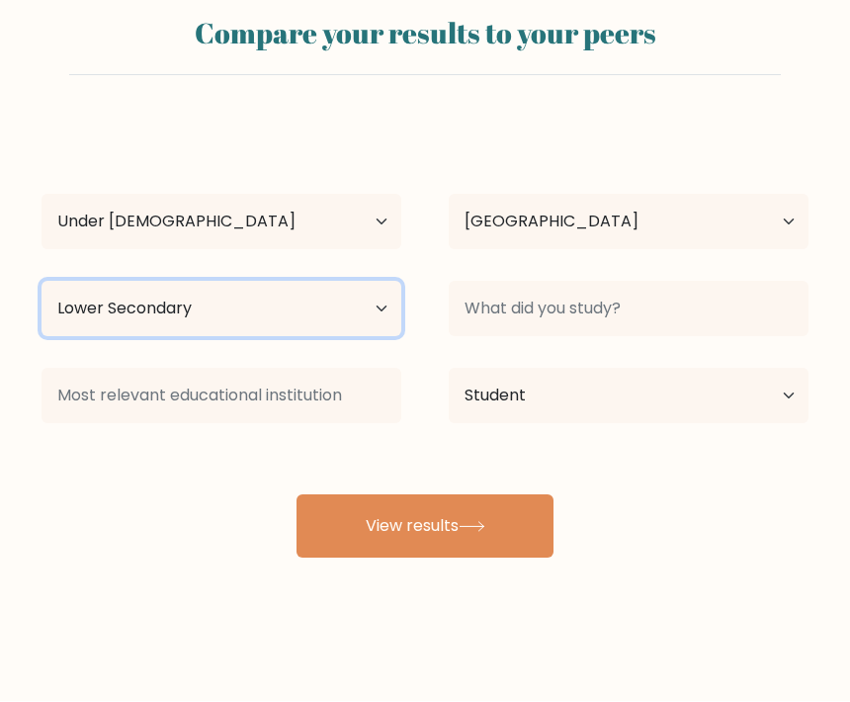
click at [71, 293] on select "Highest education level No schooling Primary Lower Secondary Upper Secondary Oc…" at bounding box center [222, 309] width 360 height 55
select select "upper_secondary"
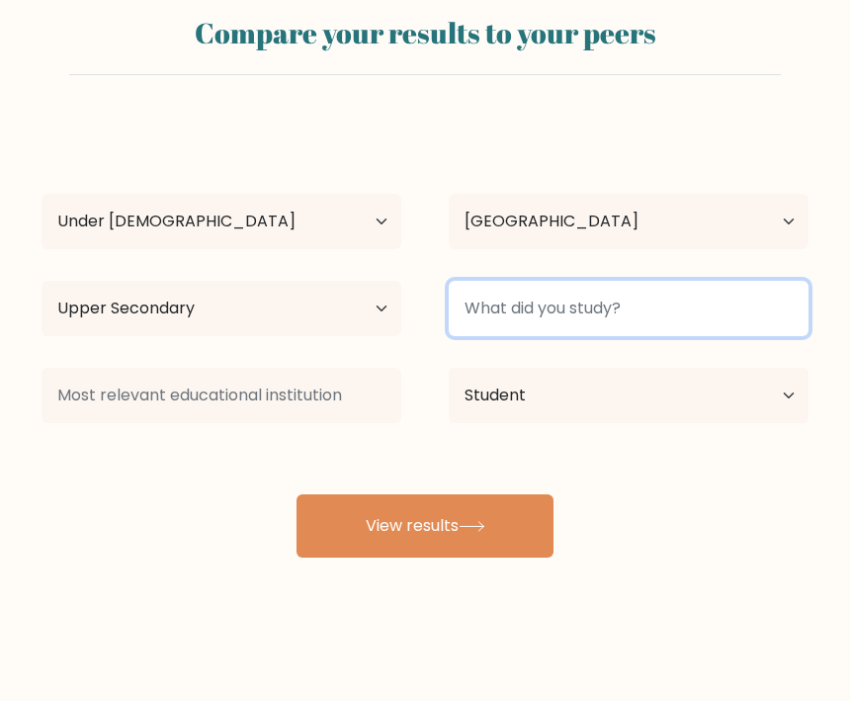
click at [673, 292] on input at bounding box center [629, 309] width 360 height 55
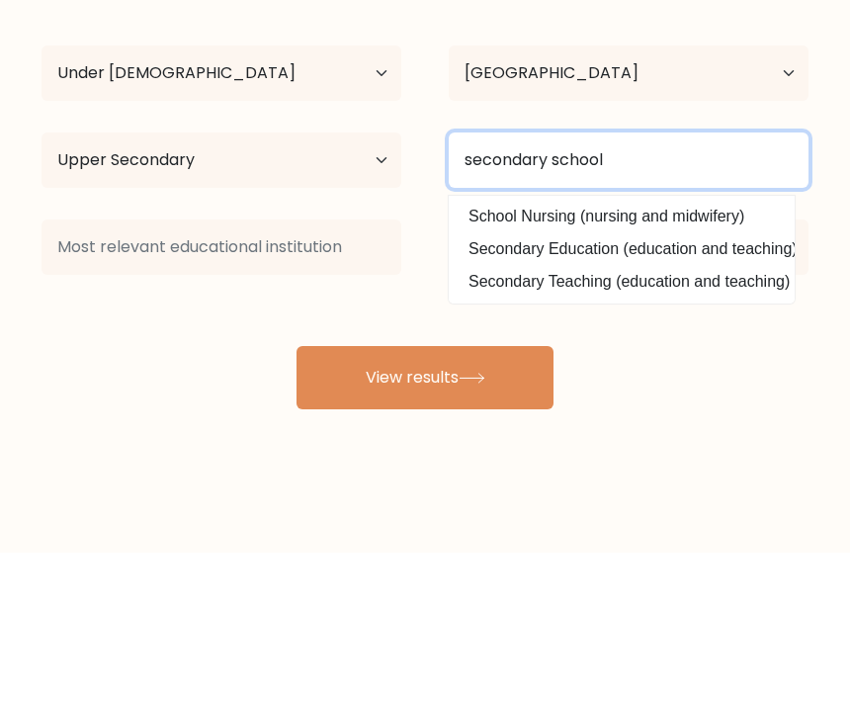
type input "secondary school"
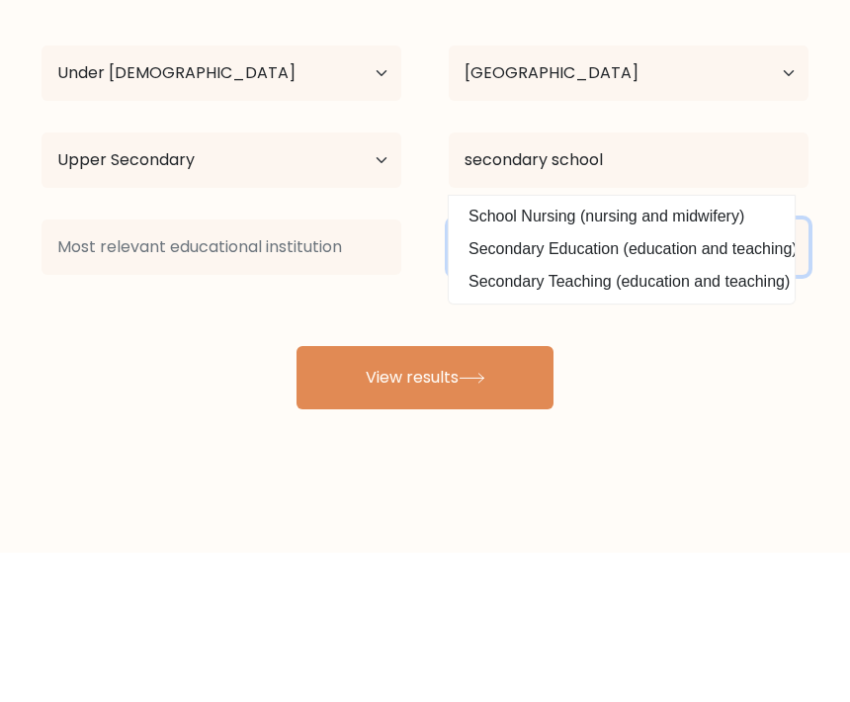
click at [791, 369] on select "Current employment status Employed Student Retired Other / prefer not to answer" at bounding box center [629, 396] width 360 height 55
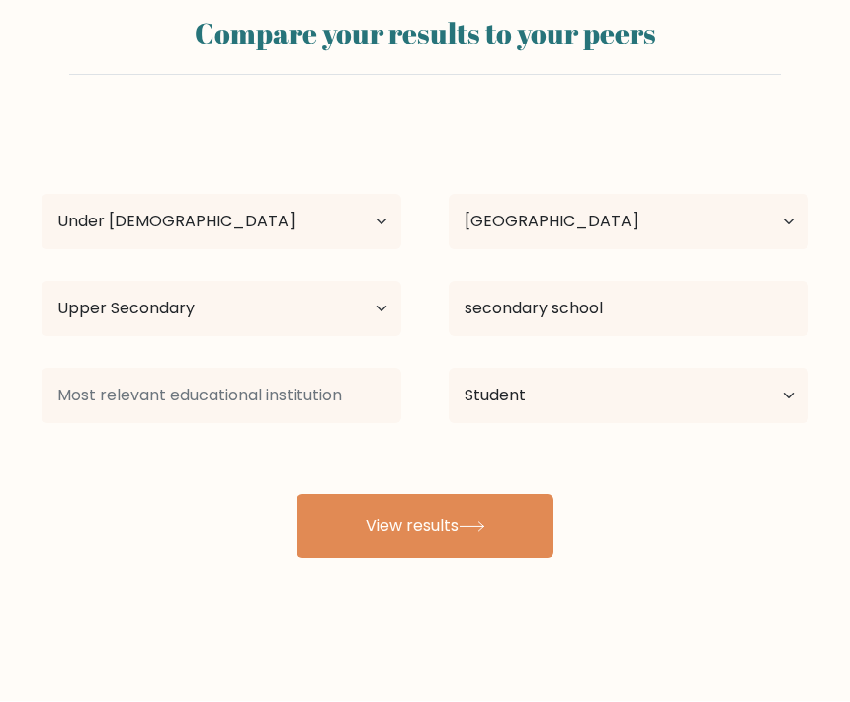
click at [492, 495] on button "View results" at bounding box center [425, 526] width 257 height 63
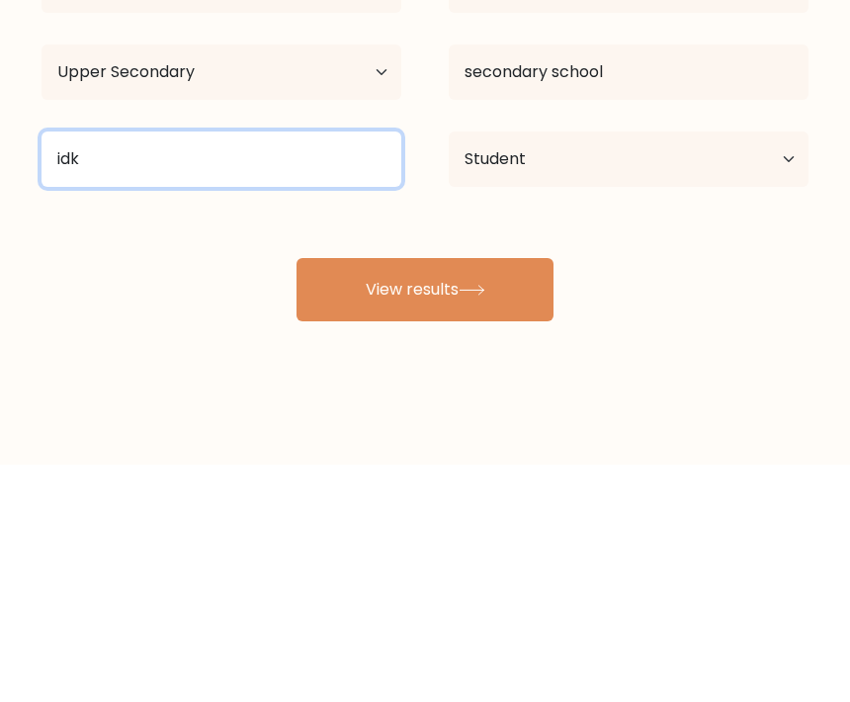
type input "idk"
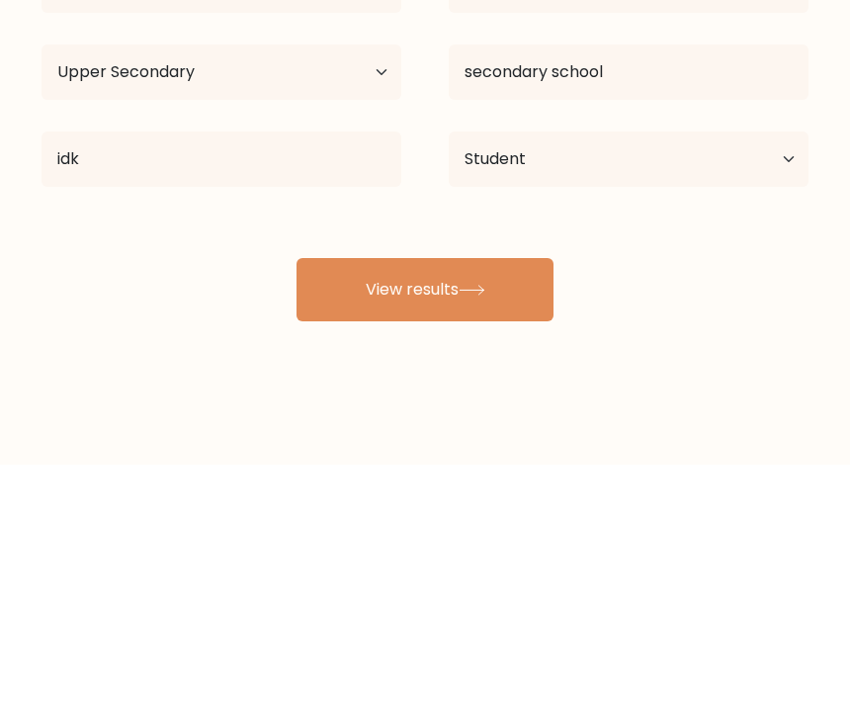
click at [743, 232] on div "amelia dro Age Under 18 years old 18-24 years old 25-34 years old 35-44 years o…" at bounding box center [425, 341] width 791 height 435
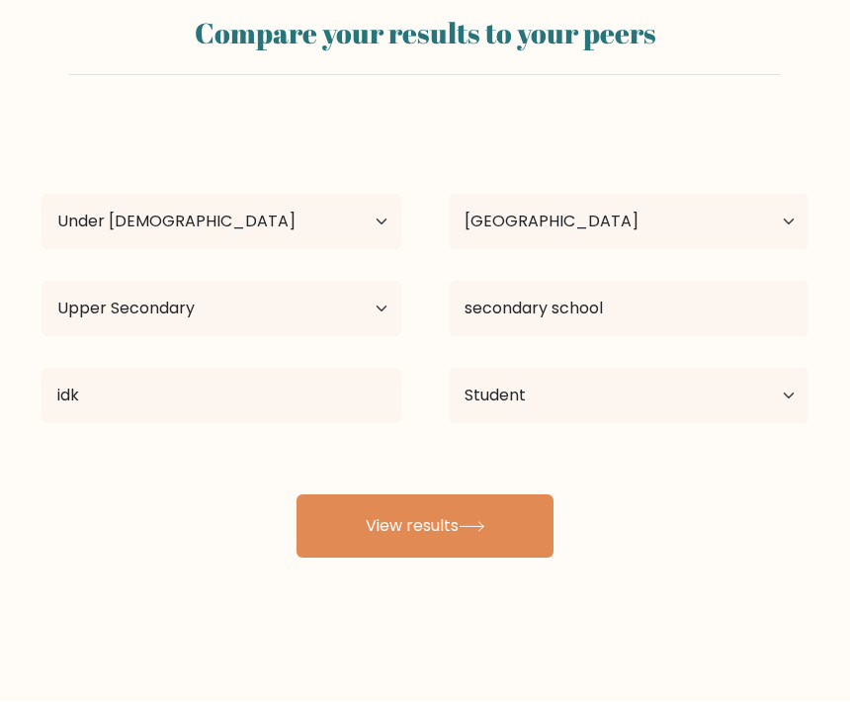
click at [492, 502] on button "View results" at bounding box center [425, 526] width 257 height 63
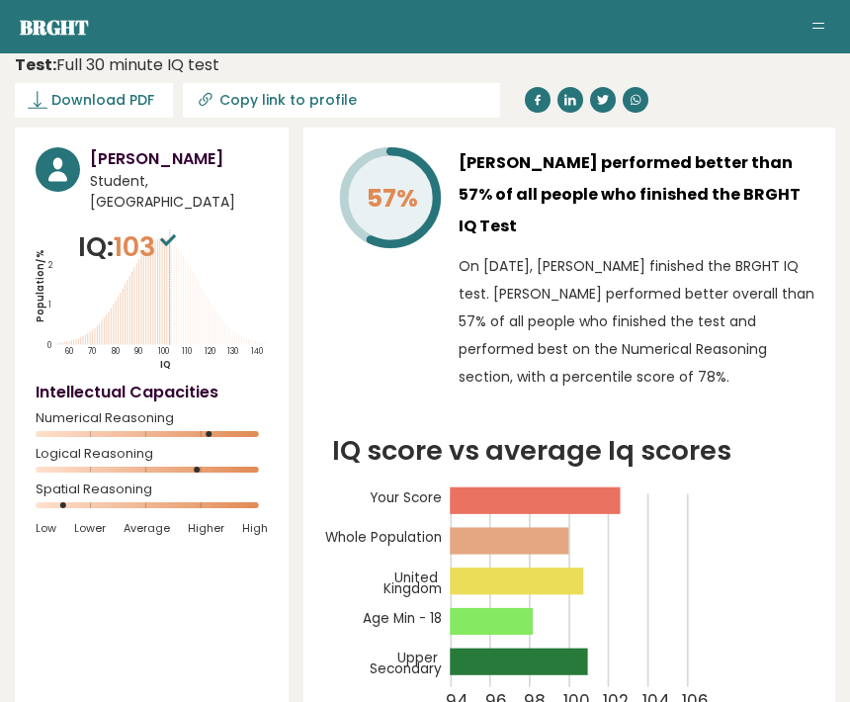
scroll to position [44, 0]
